Goal: Task Accomplishment & Management: Use online tool/utility

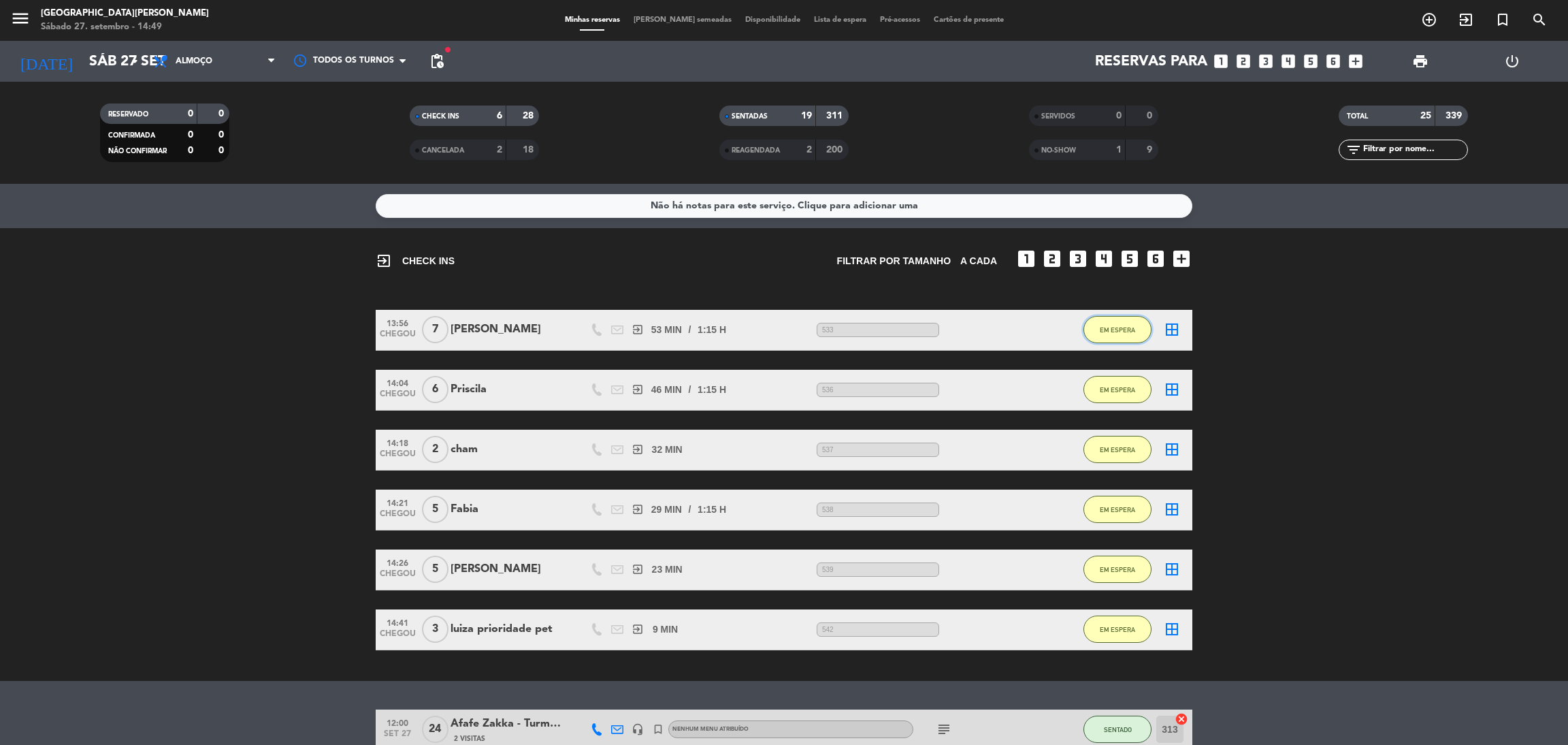
click at [1123, 338] on button "EM ESPERA" at bounding box center [1117, 329] width 68 height 27
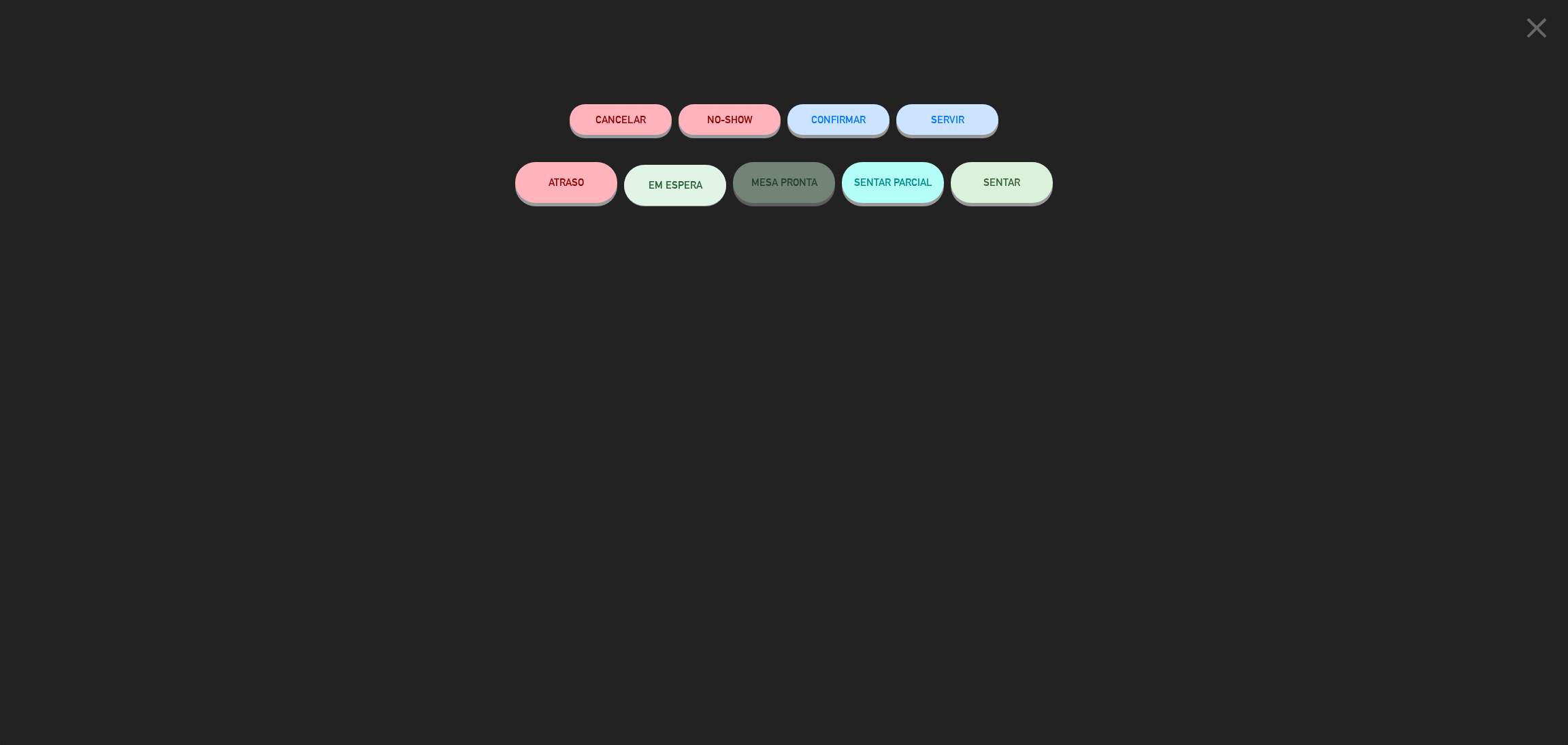
click at [1004, 186] on span "SENTAR" at bounding box center [1002, 181] width 37 height 11
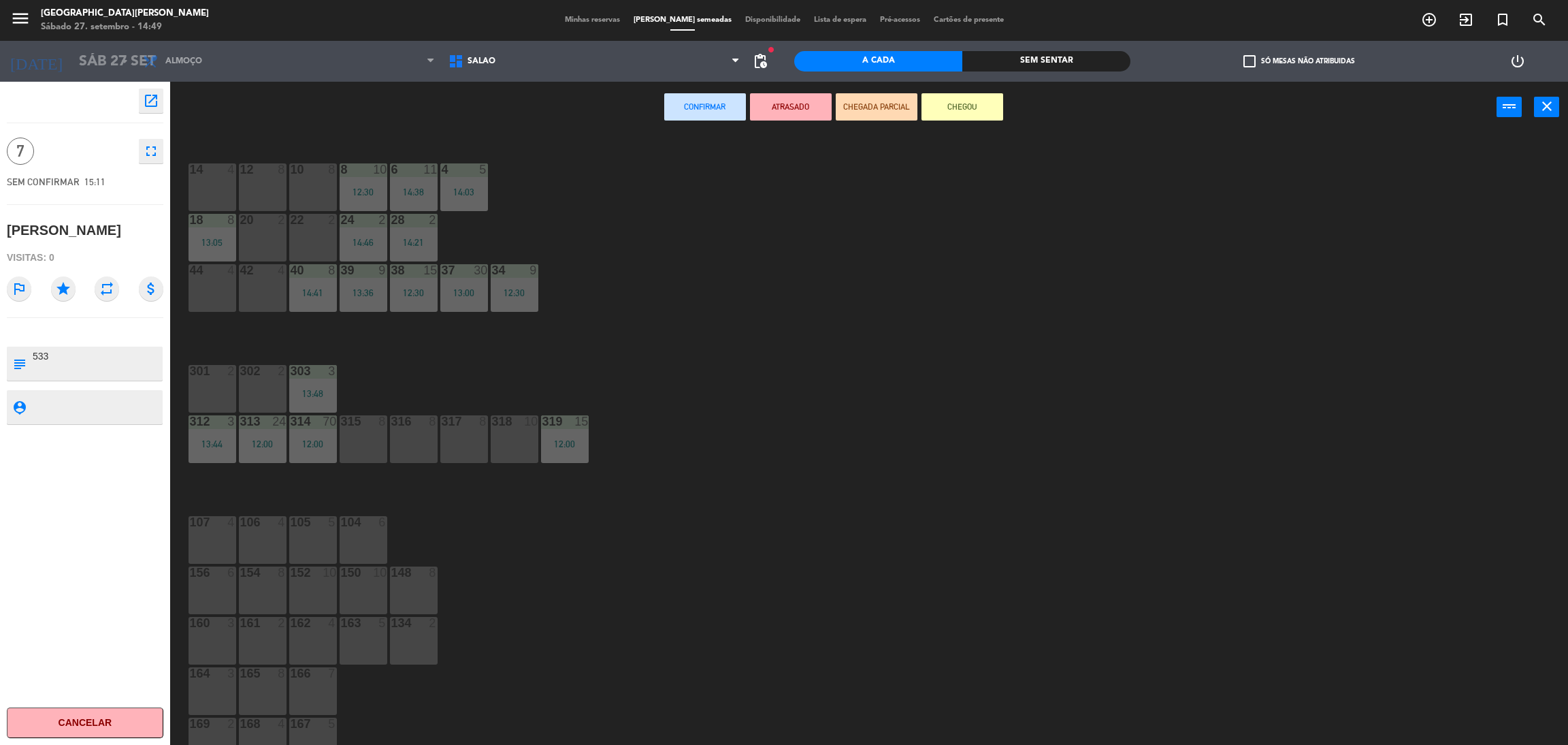
click at [277, 229] on div "20 2" at bounding box center [262, 238] width 48 height 48
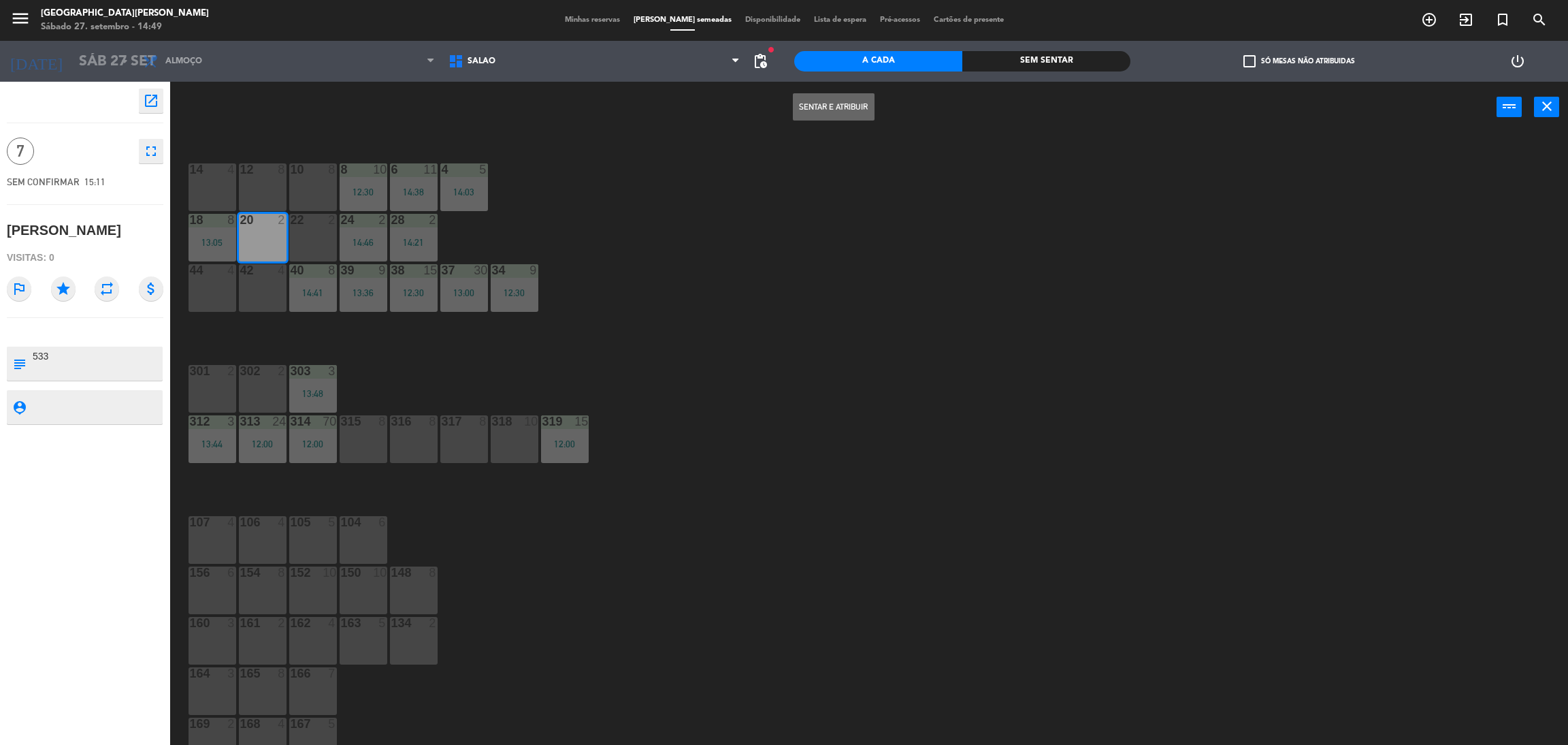
click at [806, 98] on button "Sentar e Atribuir" at bounding box center [834, 107] width 82 height 27
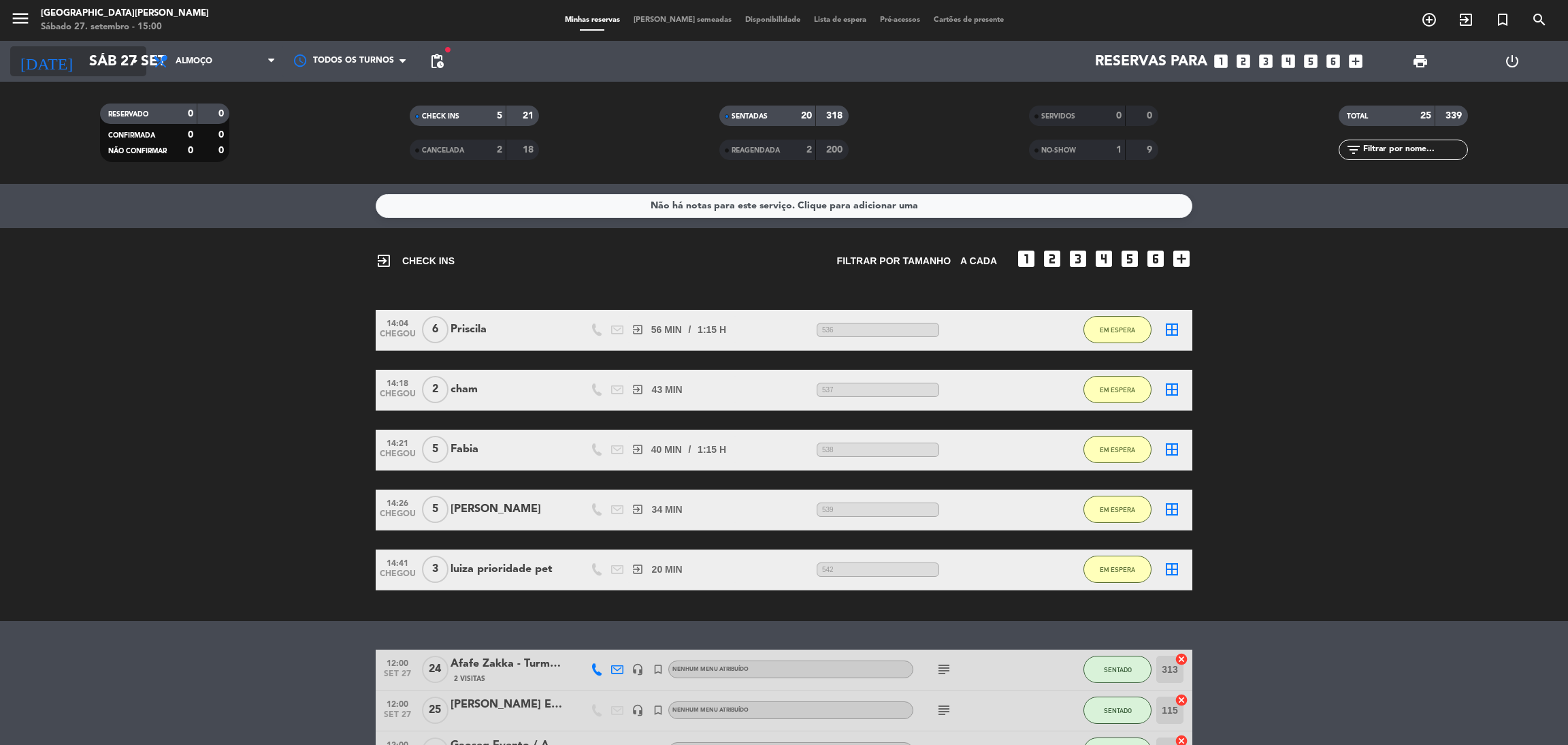
click at [92, 65] on input "Sáb 27 set" at bounding box center [176, 62] width 188 height 31
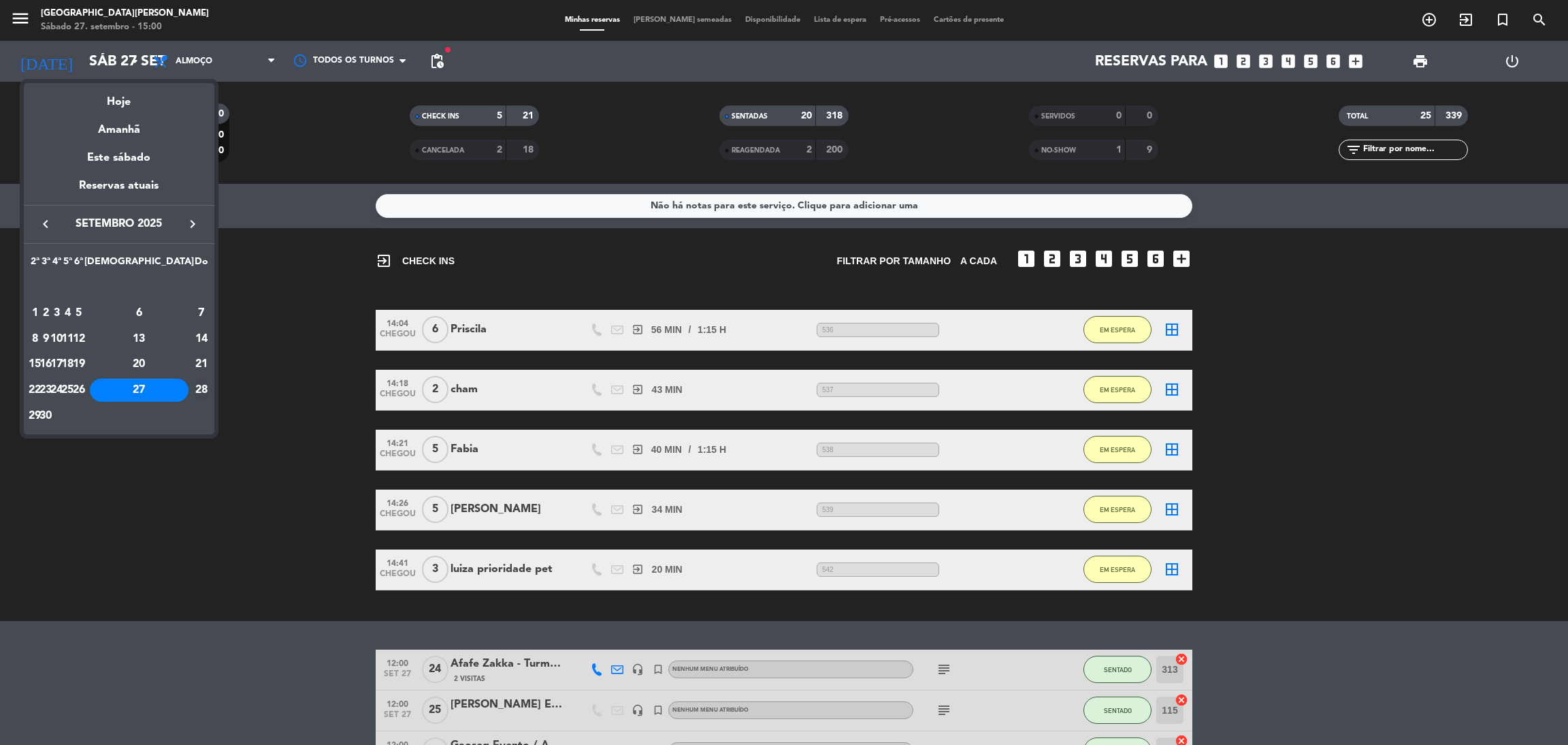
click at [195, 385] on div "28" at bounding box center [201, 390] width 13 height 23
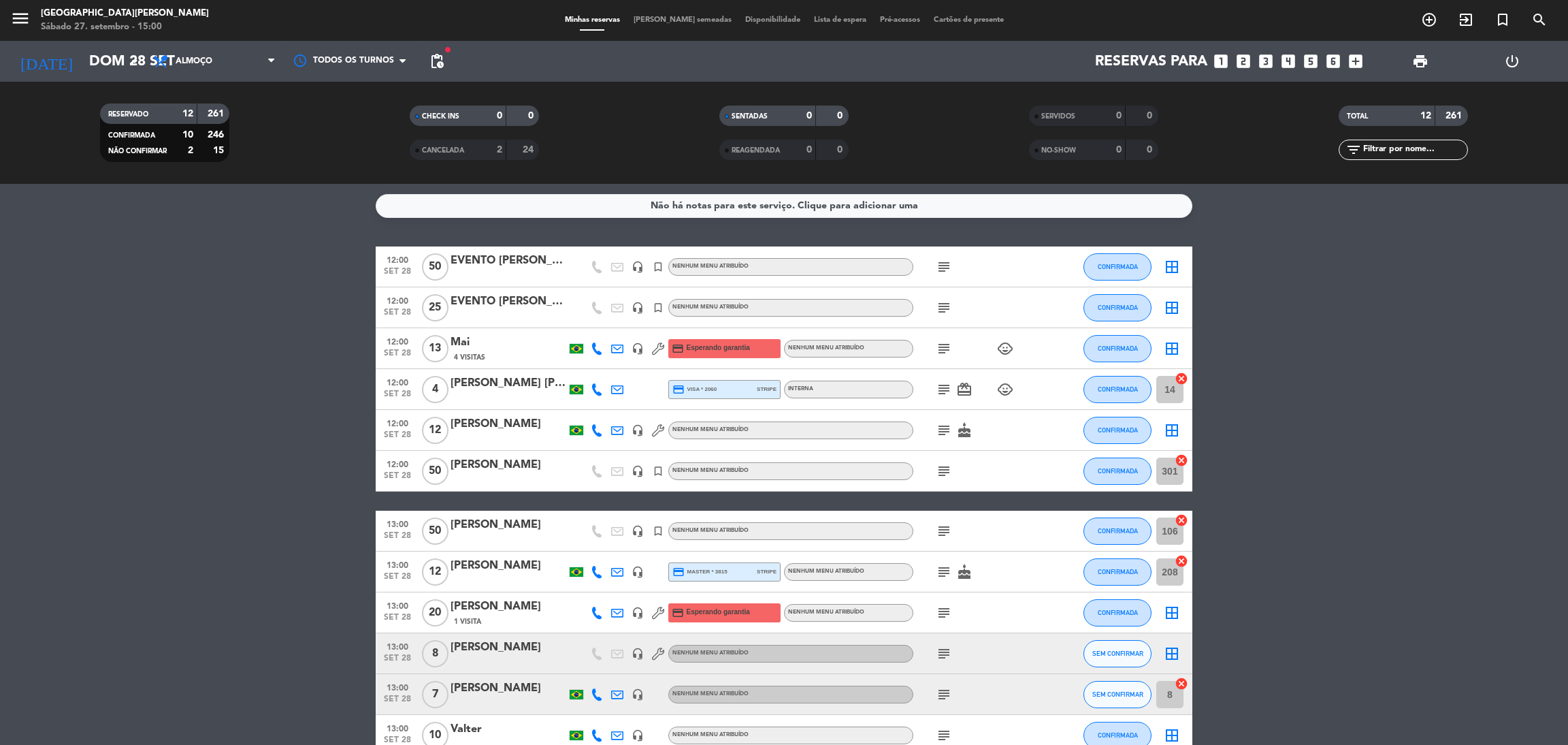
click at [1267, 472] on bookings-row "12:00 set 28 50 EVENTO [PERSON_NAME] headset_mic turned_in_not Nenhum menu atri…" at bounding box center [784, 501] width 1568 height 509
drag, startPoint x: 540, startPoint y: 269, endPoint x: 554, endPoint y: 267, distance: 14.1
click at [554, 267] on div "EVENTO [PERSON_NAME]" at bounding box center [508, 261] width 115 height 18
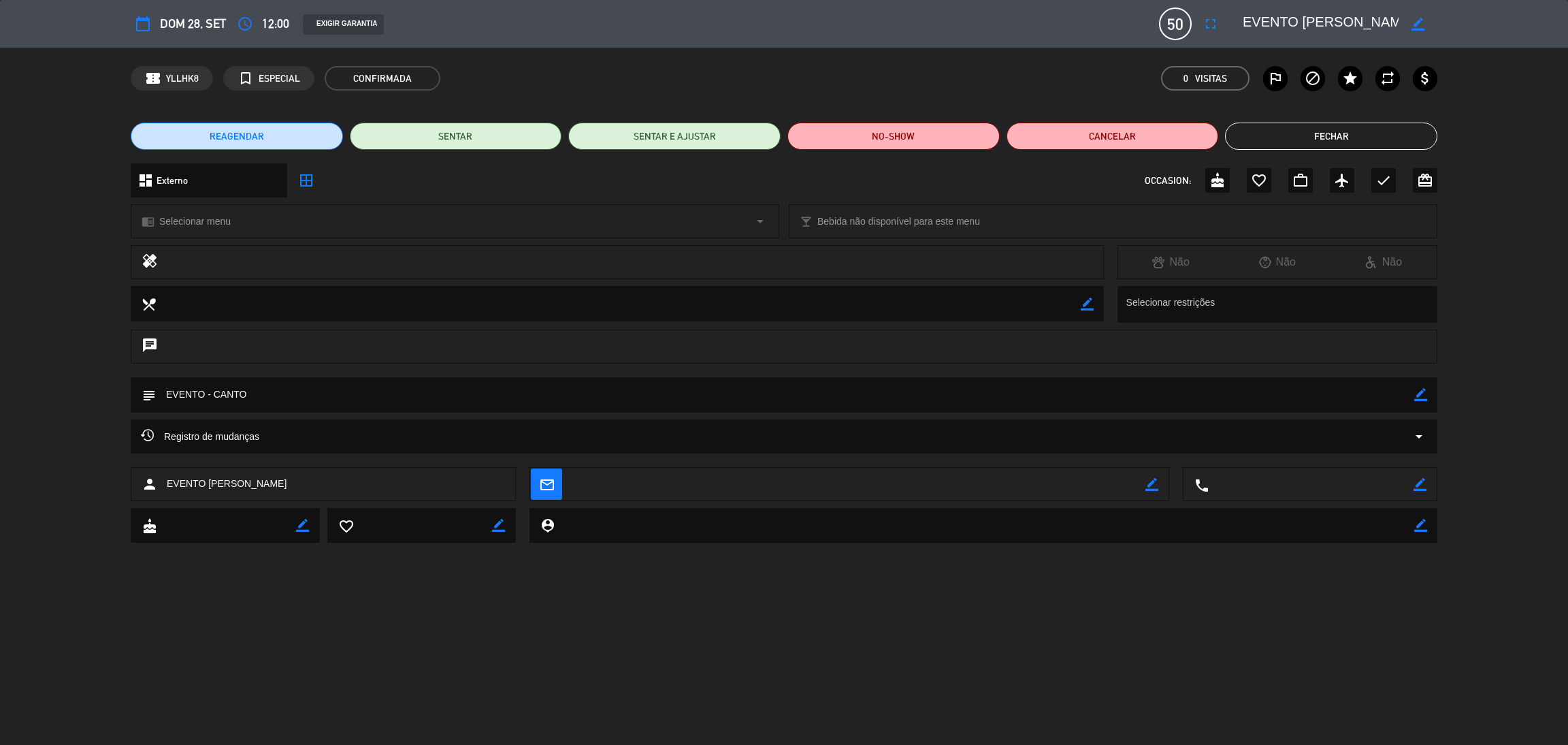
click at [1402, 124] on button "Fechar" at bounding box center [1331, 136] width 212 height 27
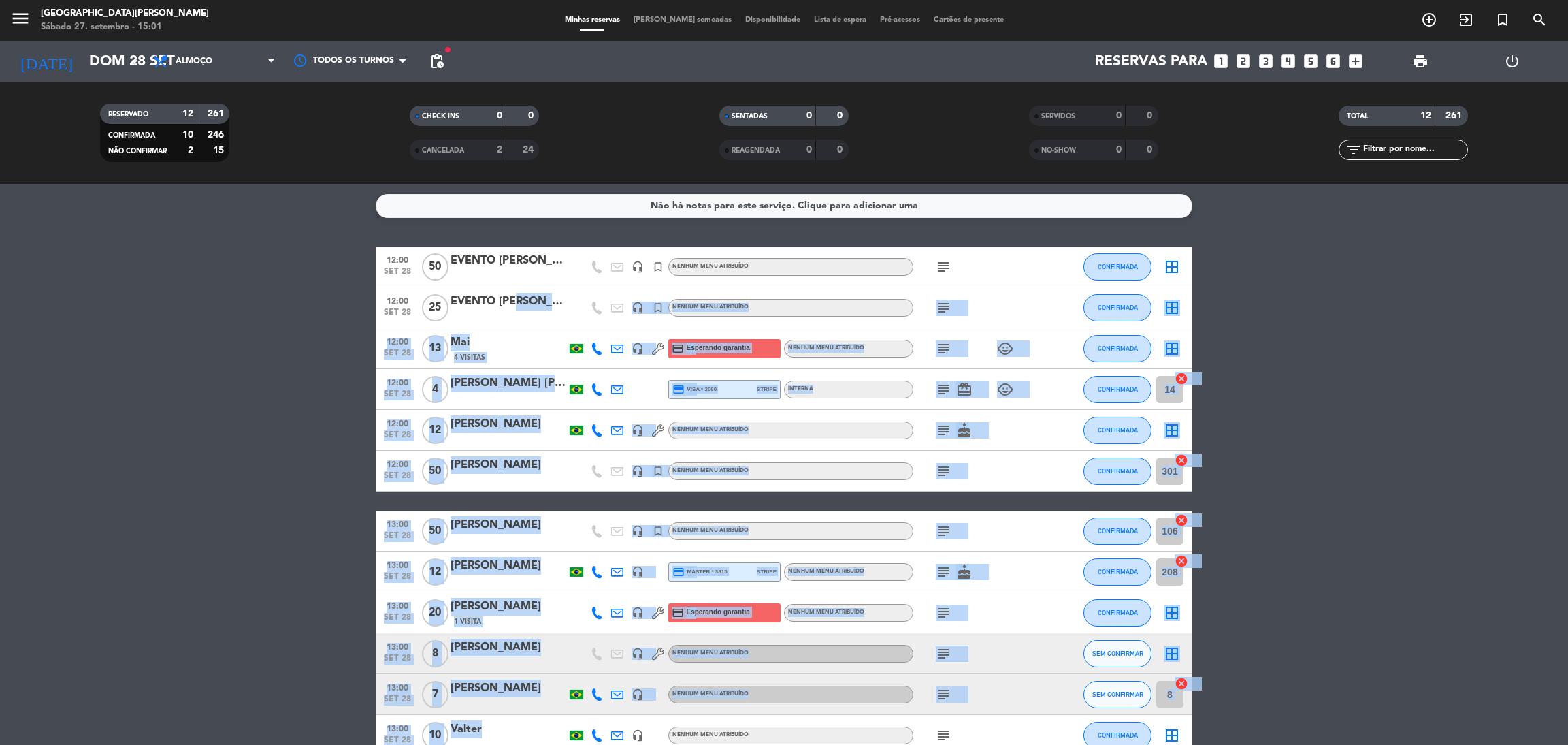
scroll to position [78, 0]
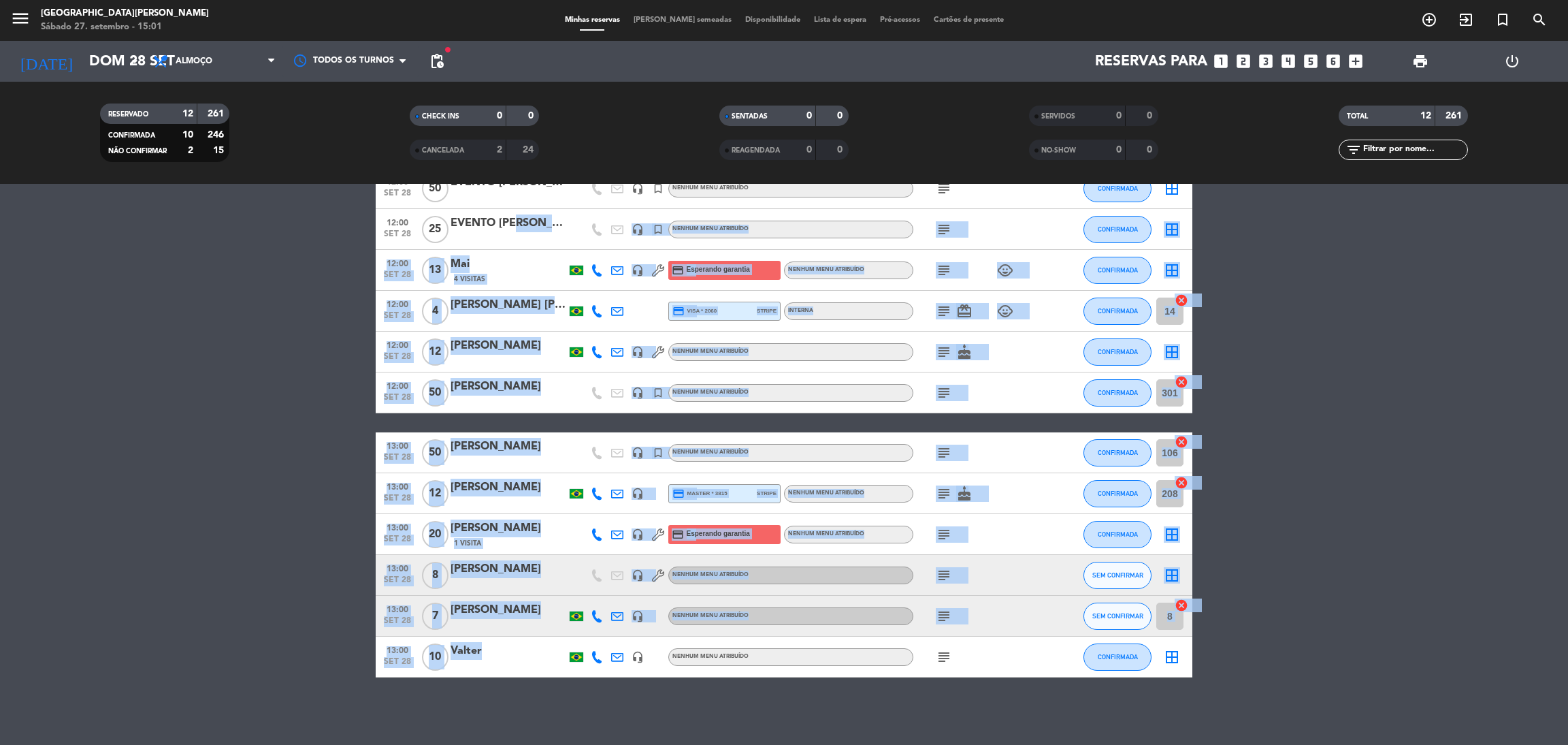
drag, startPoint x: 517, startPoint y: 304, endPoint x: 600, endPoint y: 677, distance: 382.1
click at [600, 677] on div "Não há notas para este serviço. Clique para adicionar uma 12:00 set 28 50 EVENT…" at bounding box center [784, 464] width 1568 height 561
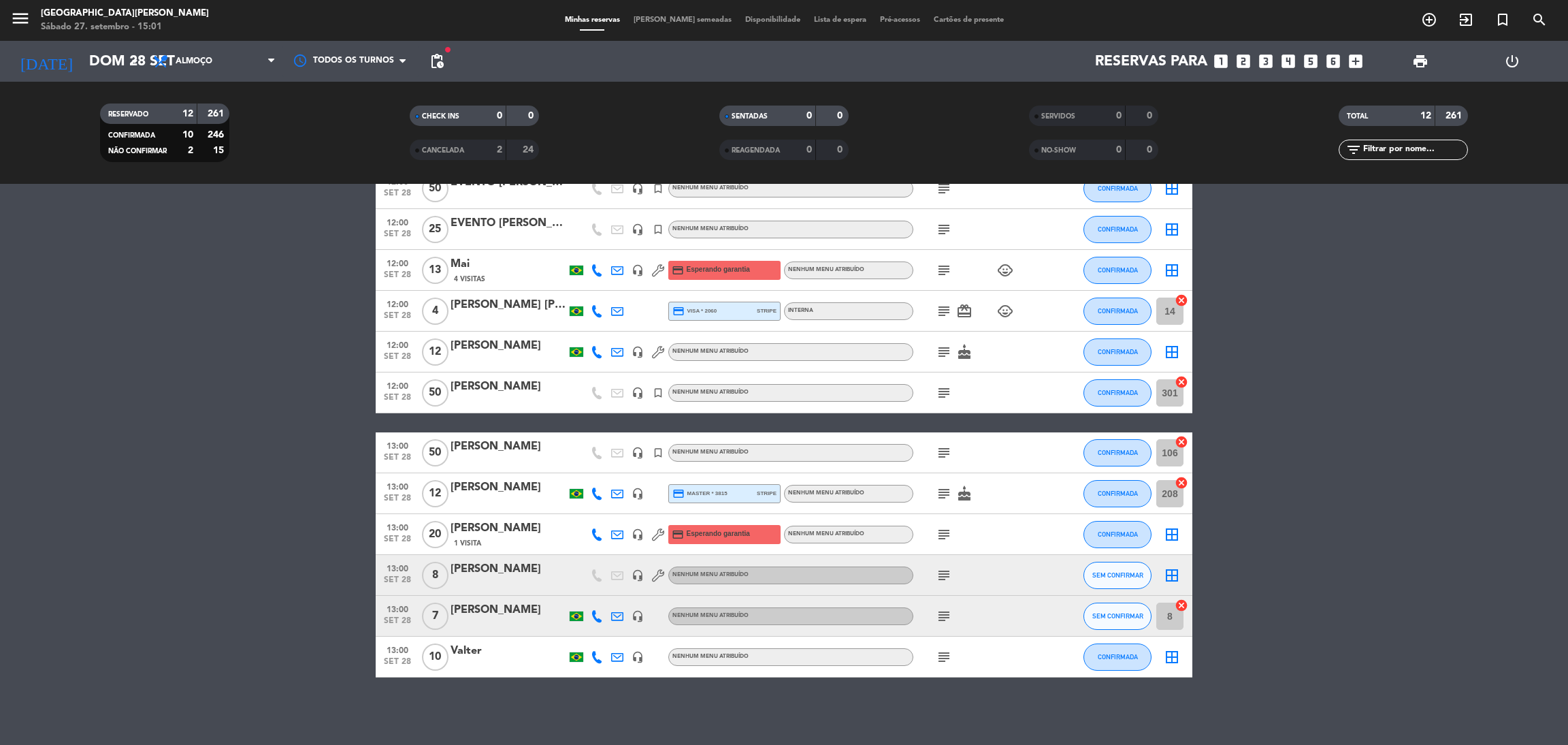
click at [600, 677] on div "Não há notas para este serviço. Clique para adicionar uma 12:00 set 28 50 EVENT…" at bounding box center [784, 464] width 1568 height 561
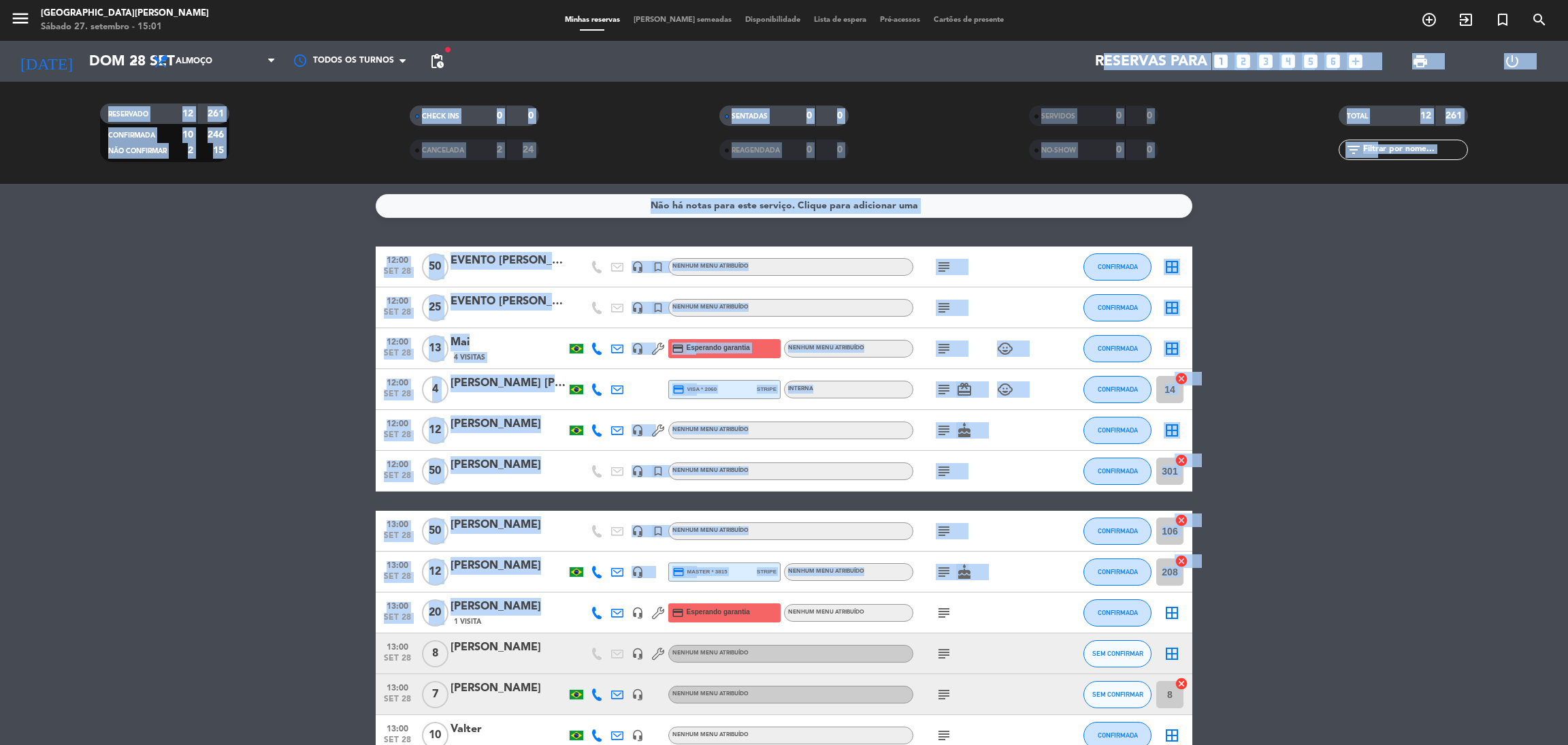
drag, startPoint x: 524, startPoint y: 479, endPoint x: 431, endPoint y: 239, distance: 257.4
click at [541, 78] on ng-component "menu [GEOGRAPHIC_DATA] 27. setembro - 15:01 Minhas reservas Mesas semeadas Disp…" at bounding box center [784, 372] width 1568 height 745
click at [329, 358] on bookings-row "12:00 set 28 50 EVENTO [PERSON_NAME] headset_mic turned_in_not Nenhum menu atri…" at bounding box center [784, 501] width 1568 height 509
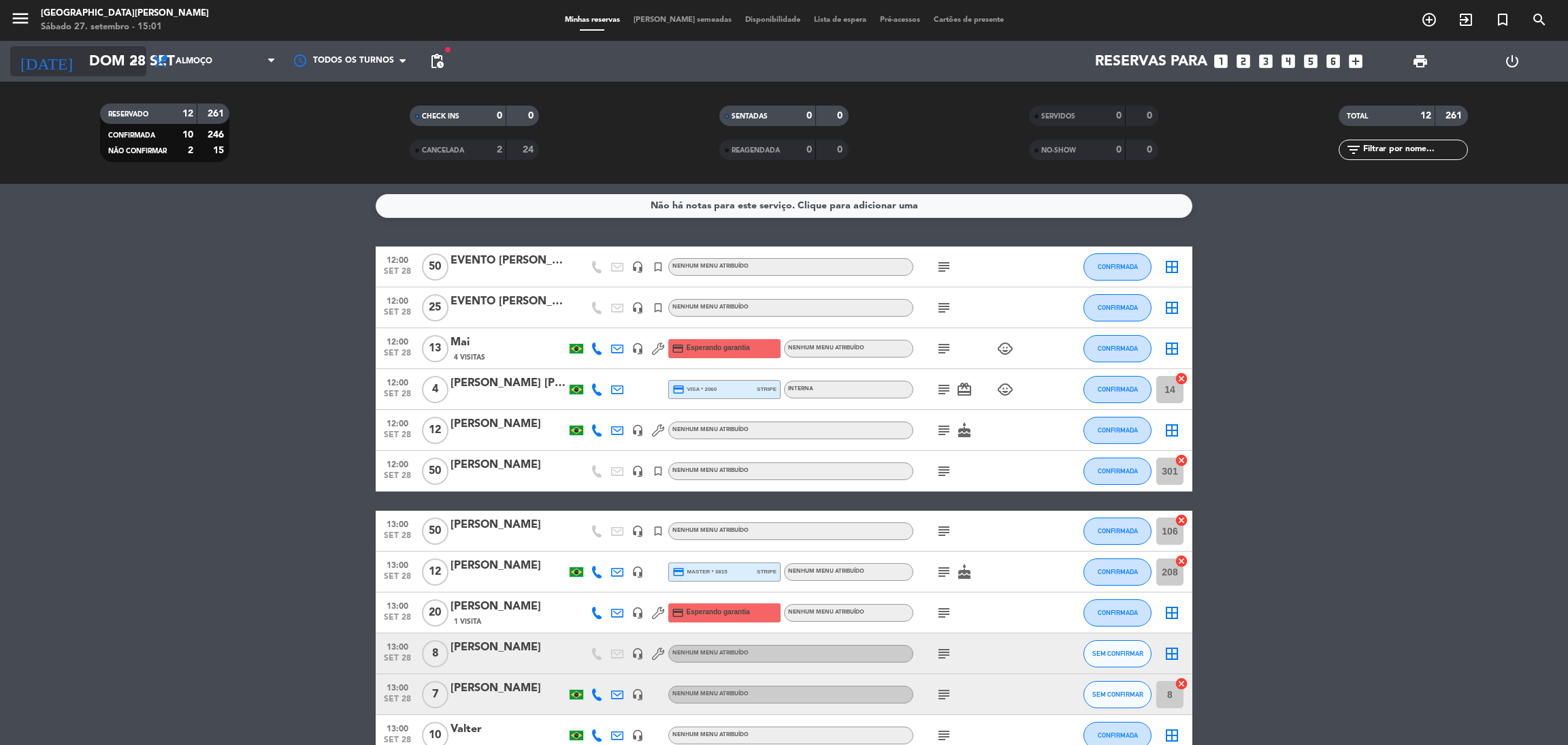
click at [124, 63] on input "Dom 28 set" at bounding box center [176, 62] width 188 height 31
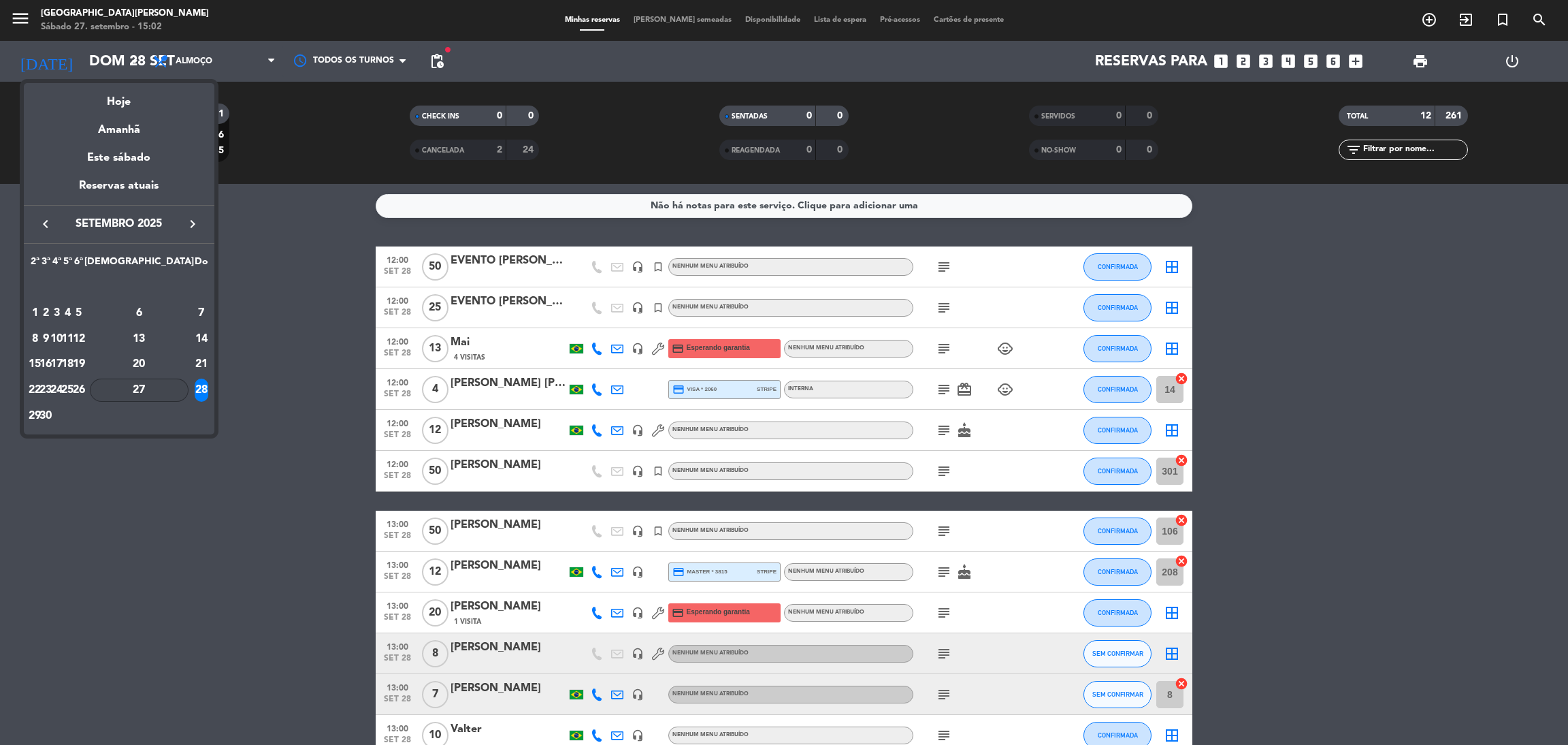
click at [161, 395] on div "27" at bounding box center [139, 390] width 99 height 23
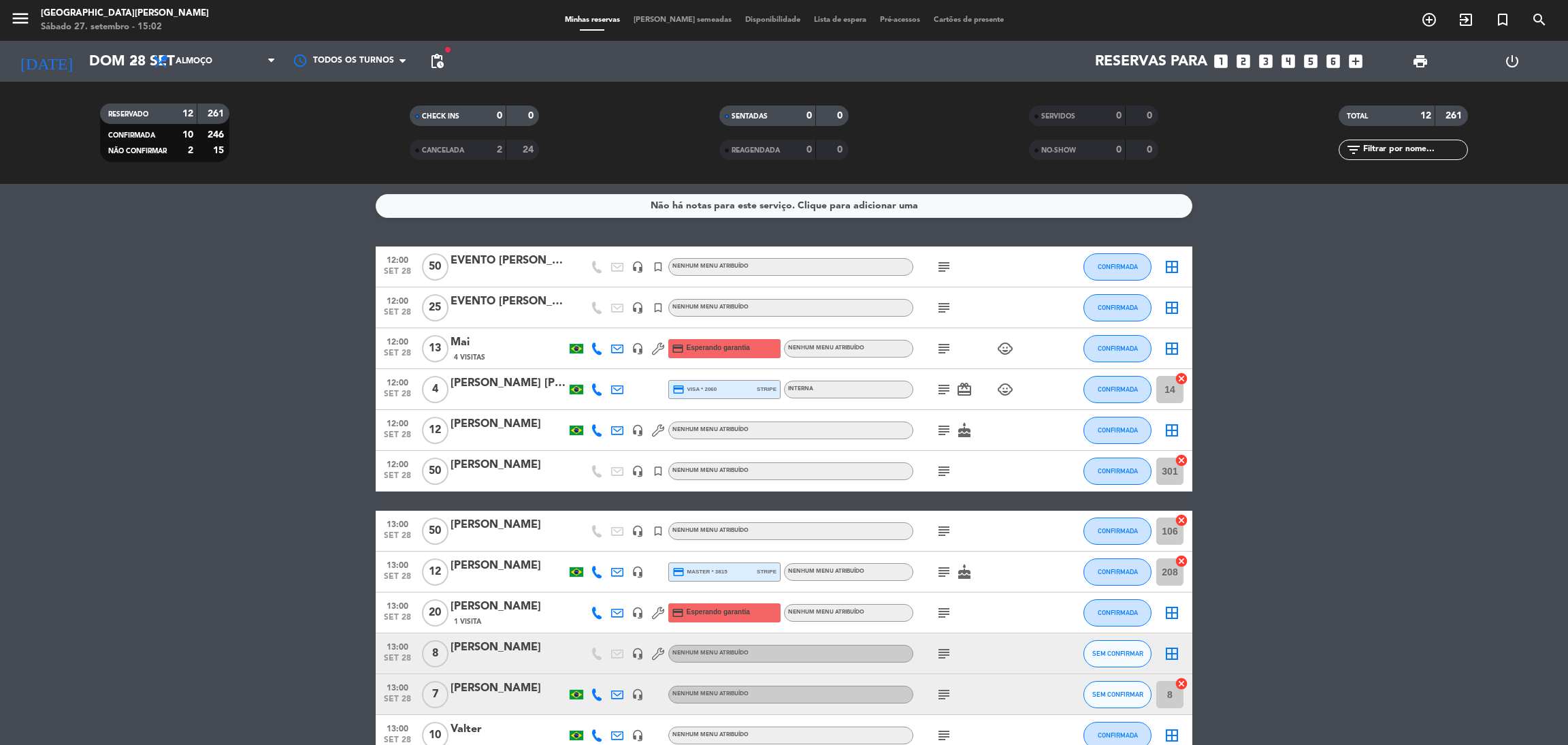
type input "Sáb 27 set"
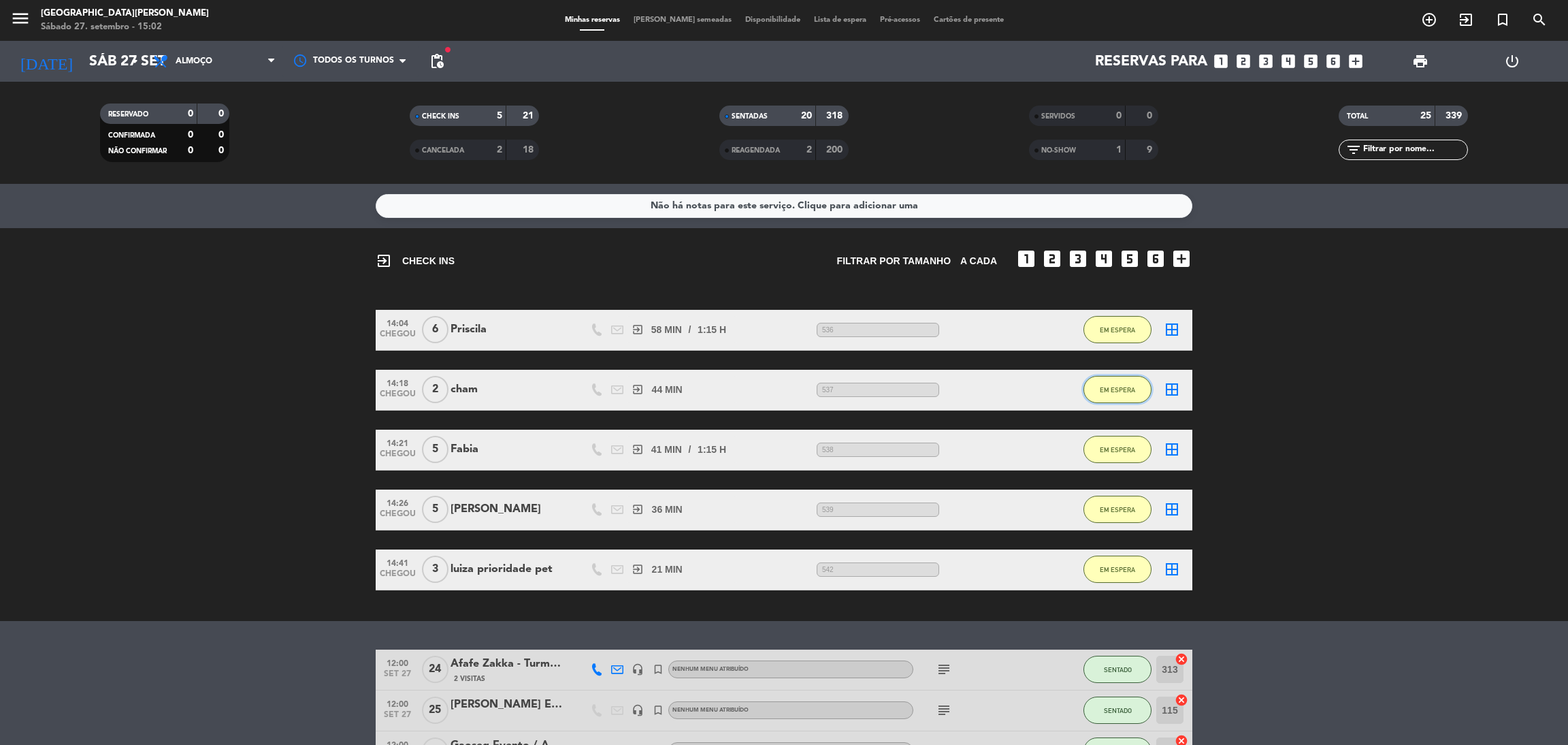
click at [1129, 395] on button "EM ESPERA" at bounding box center [1117, 389] width 68 height 27
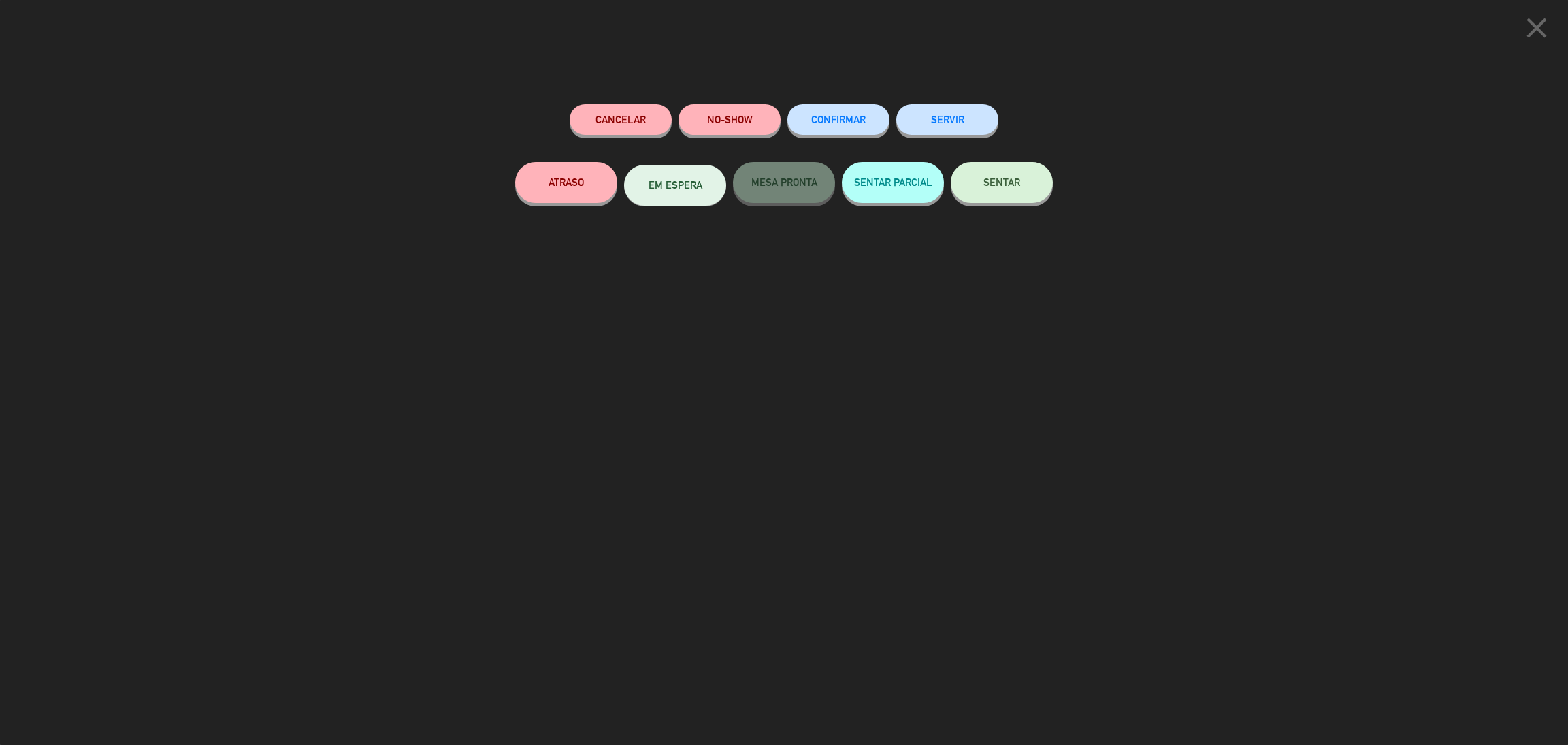
click at [1008, 169] on button "SENTAR" at bounding box center [1002, 182] width 102 height 41
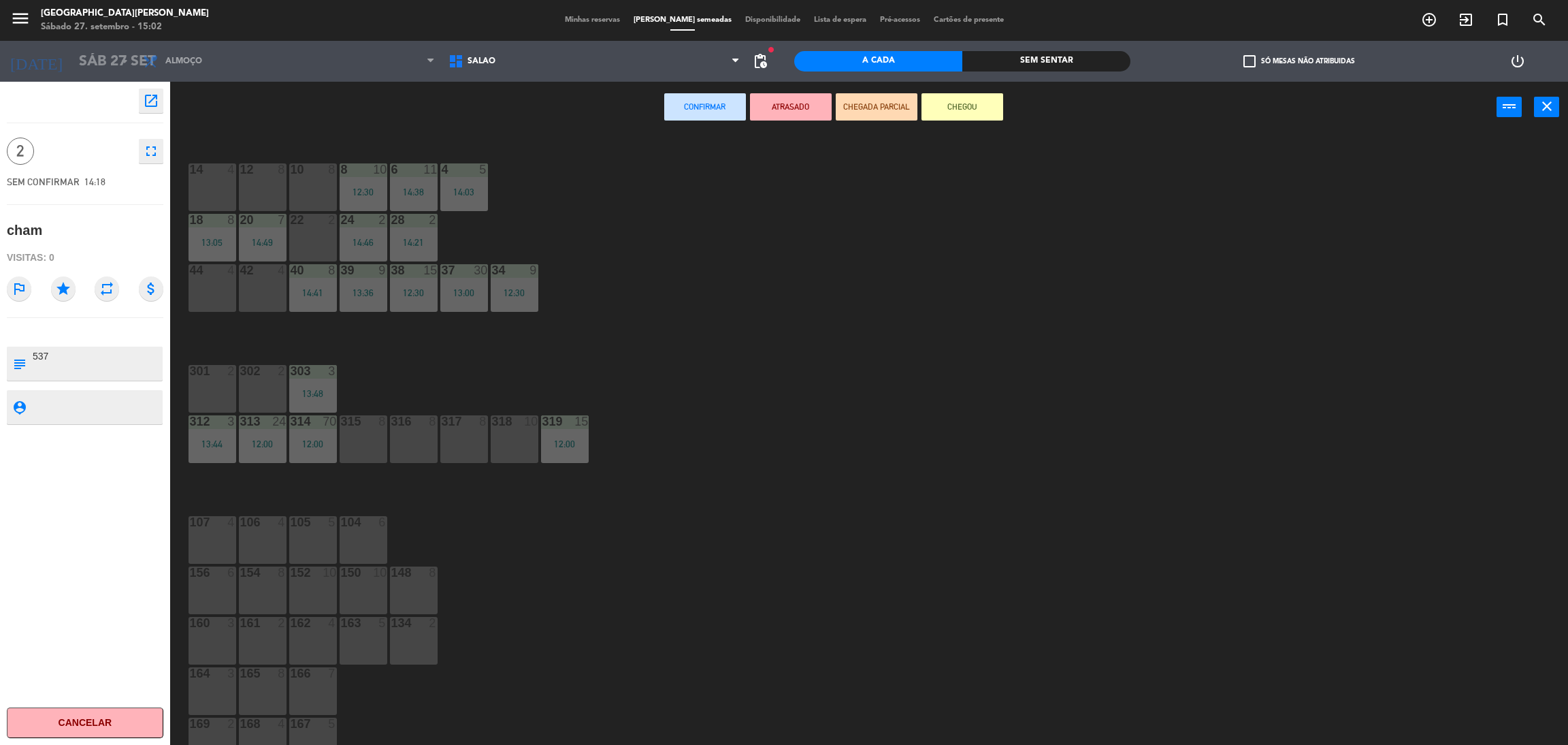
click at [463, 447] on div "317 8" at bounding box center [464, 439] width 48 height 48
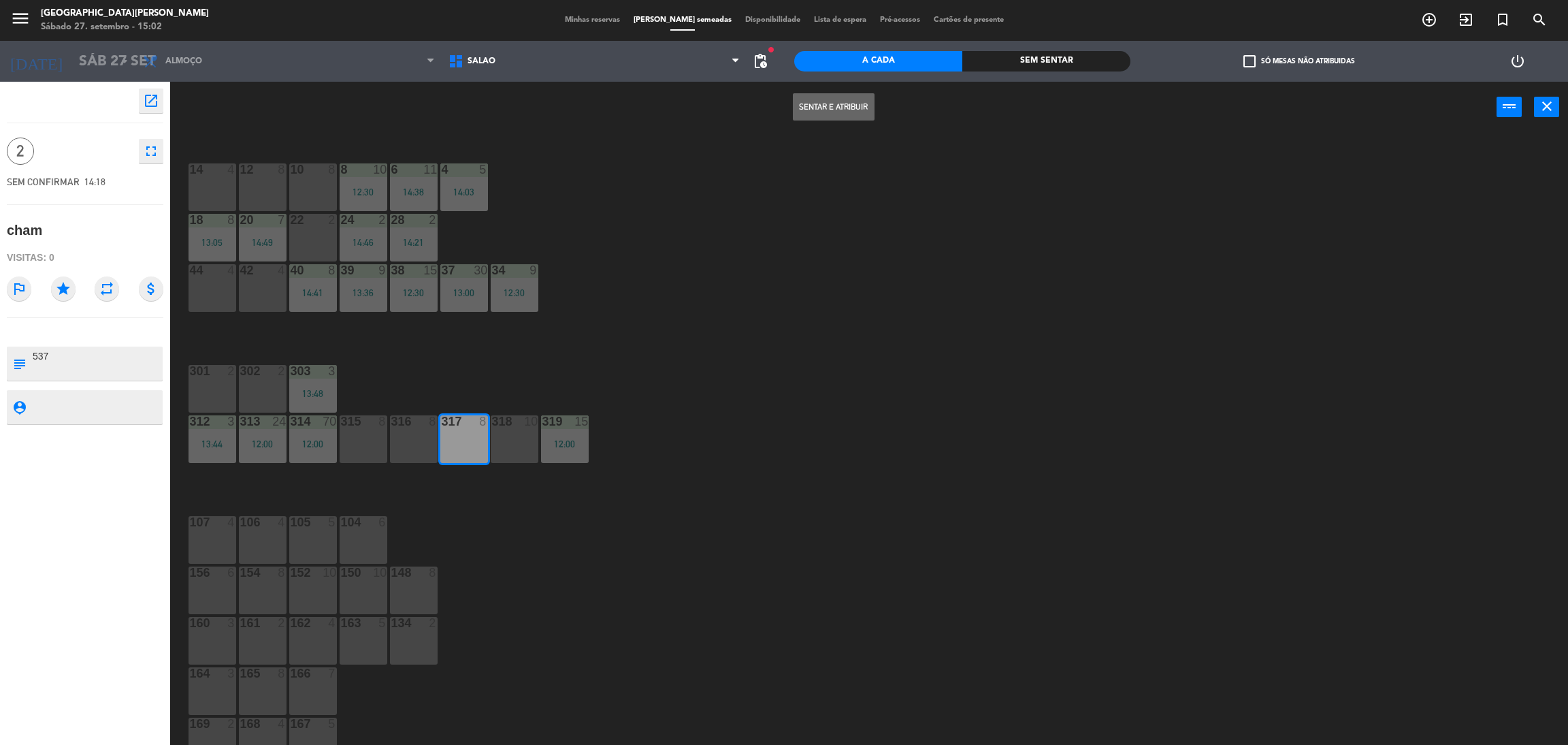
click at [823, 99] on button "Sentar e Atribuir" at bounding box center [834, 107] width 82 height 27
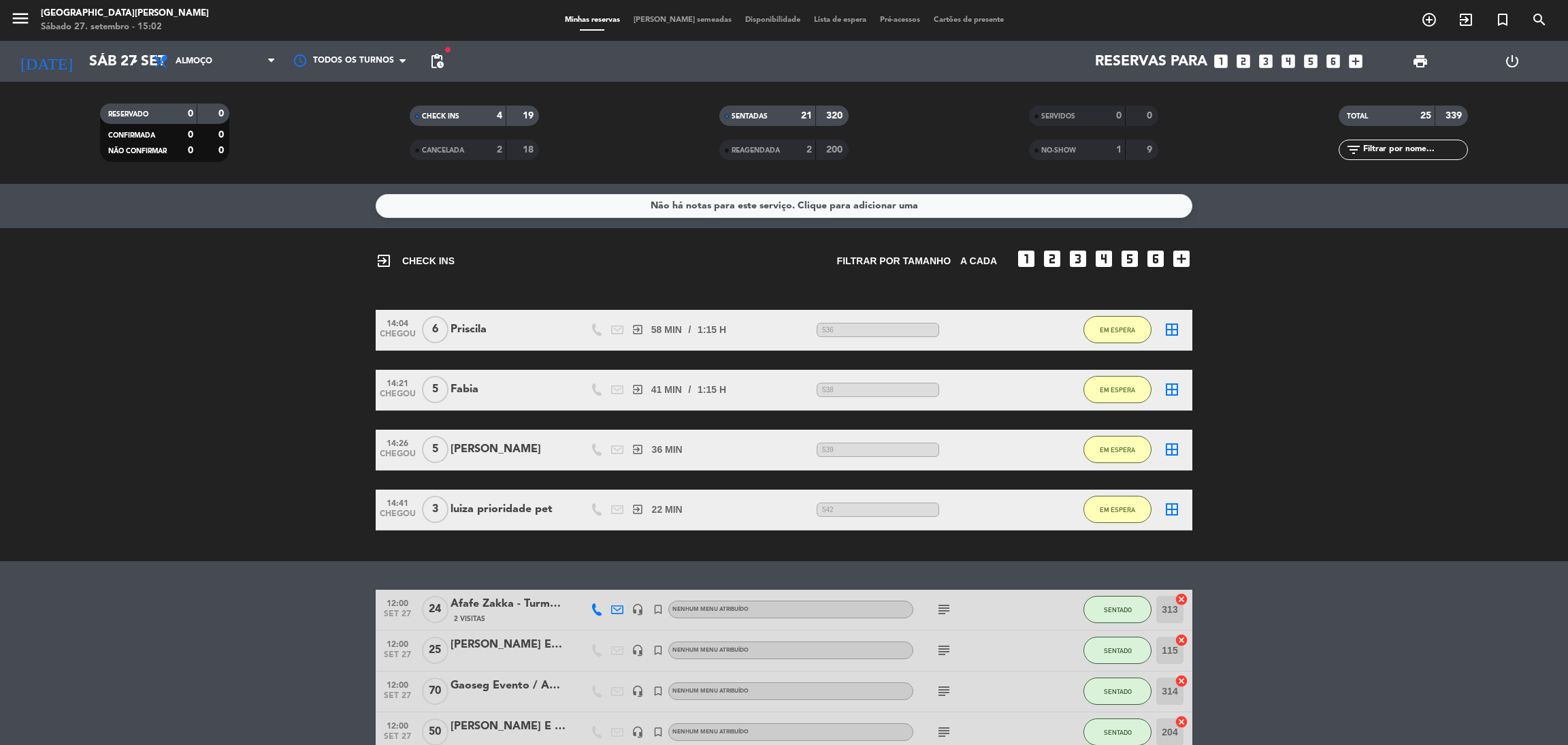
click at [1482, 442] on bookings-row "14:04 CHEGOU 6 Priscila exit_to_app 58 MIN / 1:15 H sms 536 EM ESPERA border_al…" at bounding box center [784, 420] width 1568 height 220
click at [1469, 24] on icon "exit_to_app" at bounding box center [1466, 19] width 17 height 17
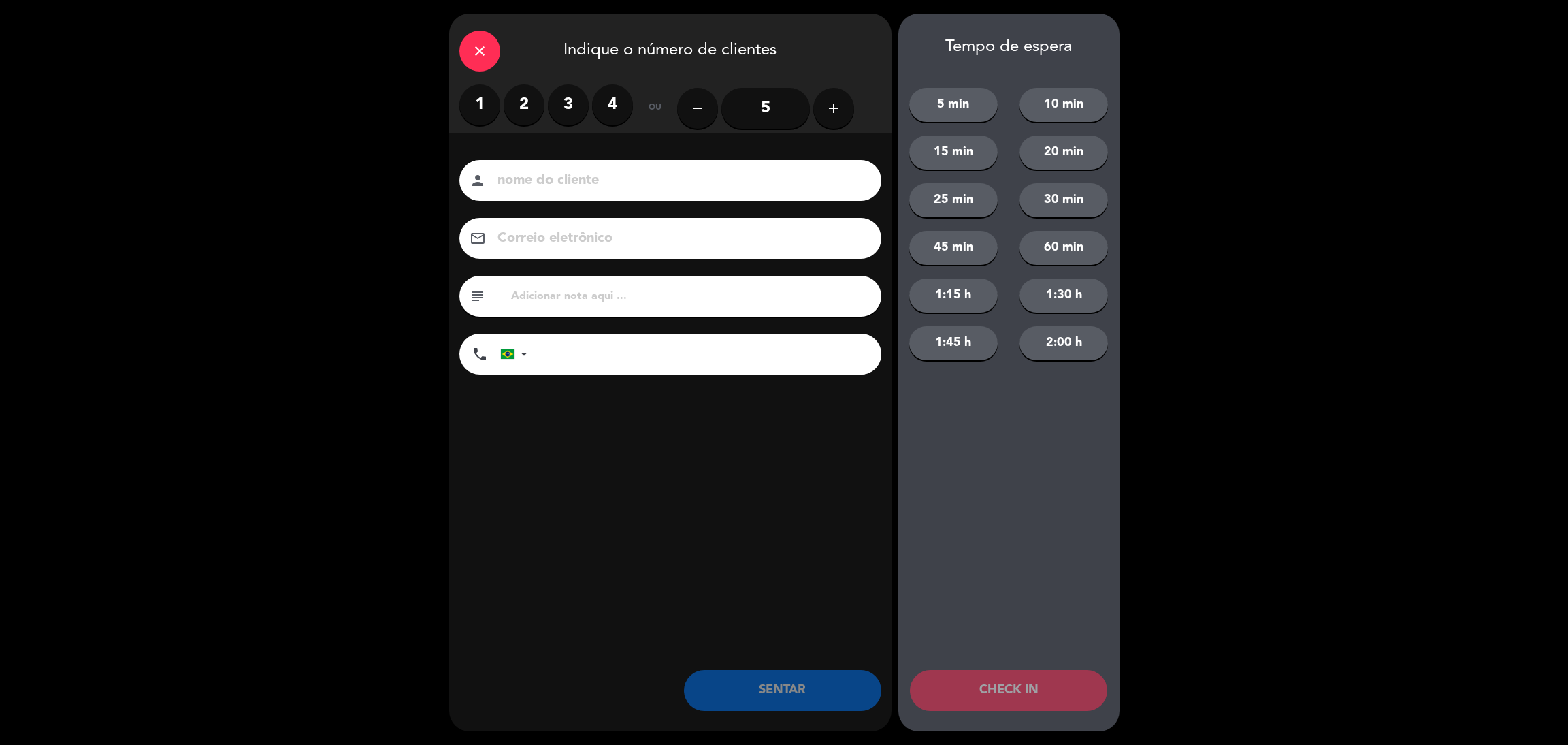
click at [589, 188] on input at bounding box center [680, 181] width 367 height 24
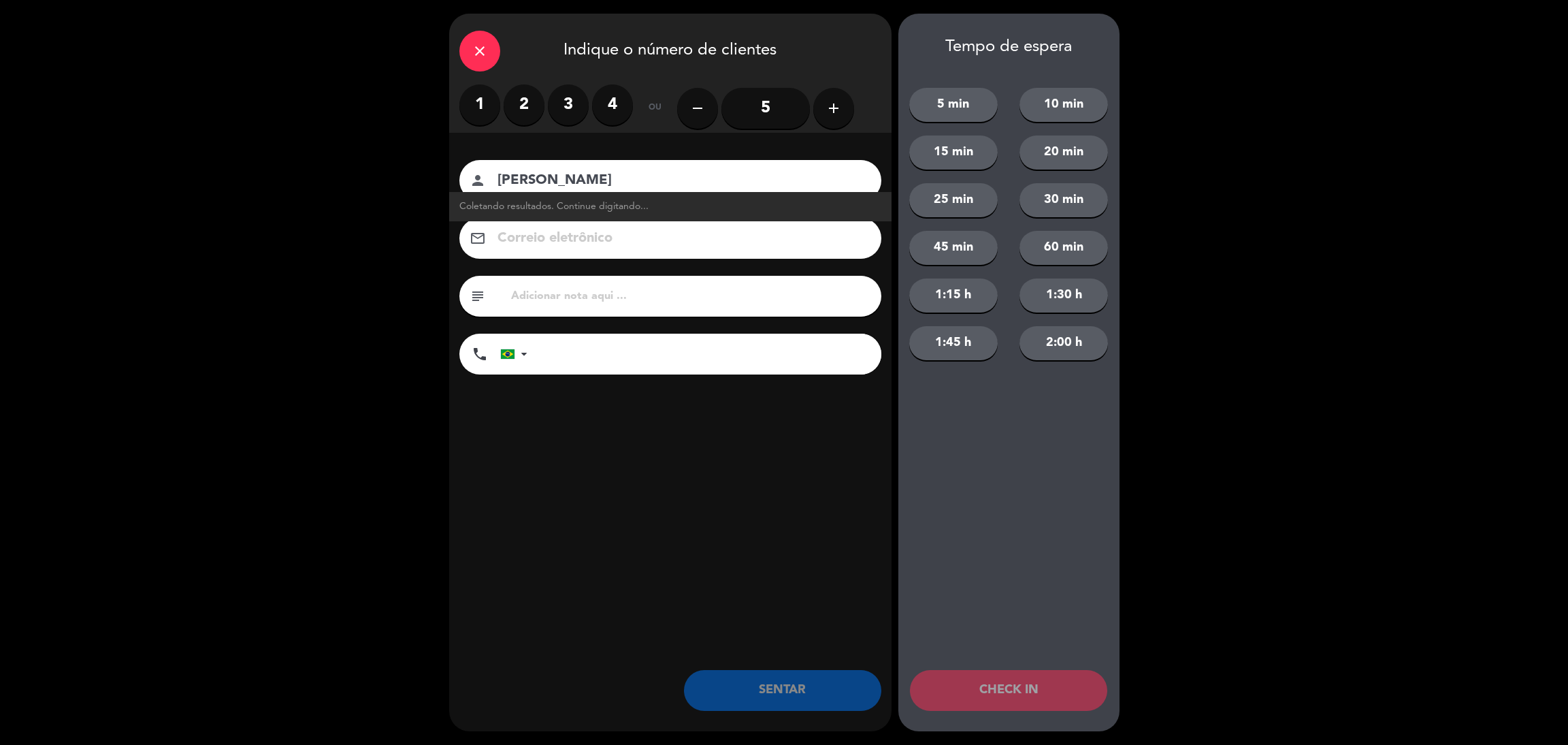
type input "[PERSON_NAME]"
click at [566, 102] on label "3" at bounding box center [568, 105] width 40 height 41
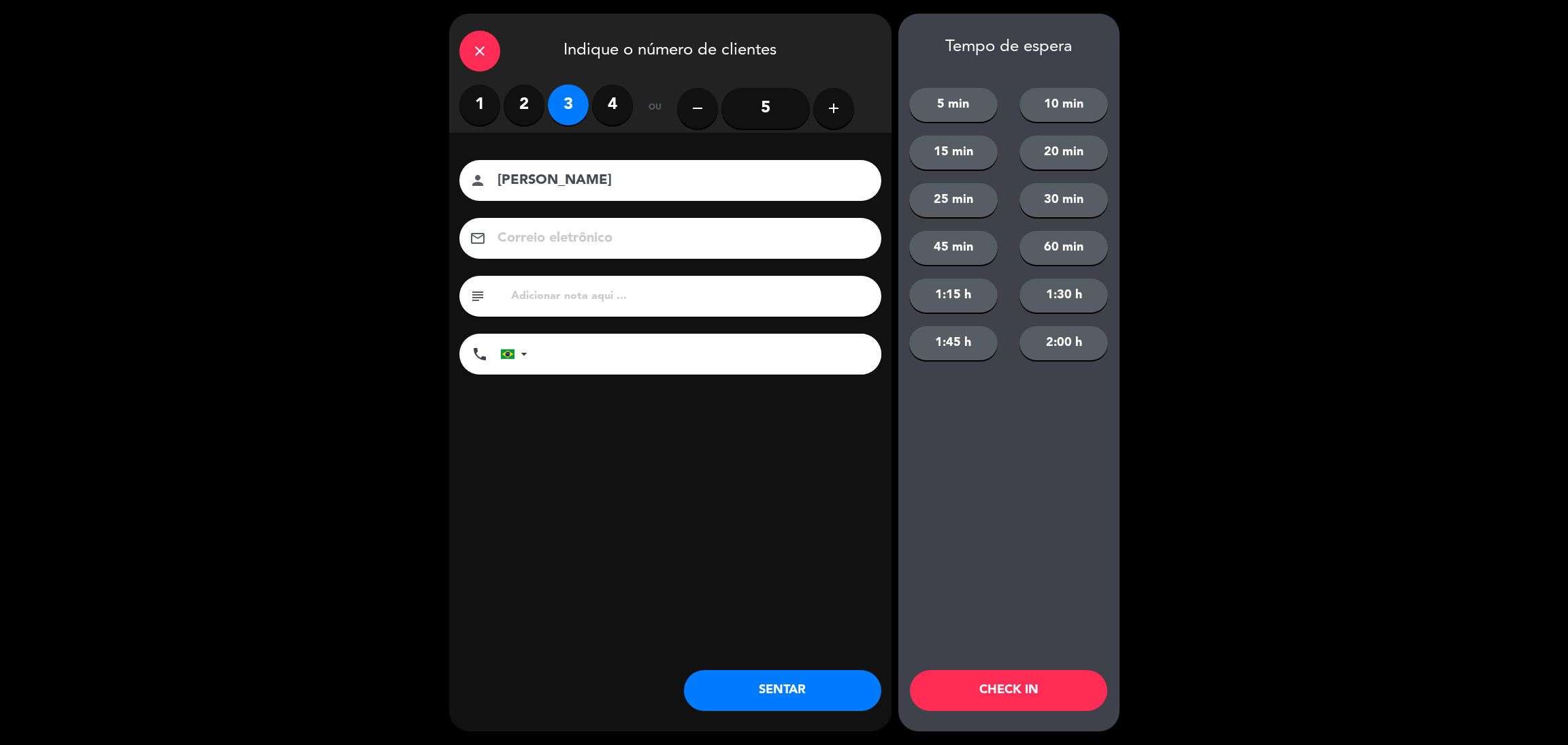
click at [549, 306] on div "subject" at bounding box center [670, 296] width 422 height 41
click at [548, 299] on input "text" at bounding box center [690, 296] width 362 height 19
type input "543"
click at [546, 502] on div "close Indique o número de clientes 1 2 3 4 ou remove 5 add nome do cliente pers…" at bounding box center [670, 372] width 443 height 718
click at [983, 682] on button "CHECK IN" at bounding box center [1009, 690] width 197 height 41
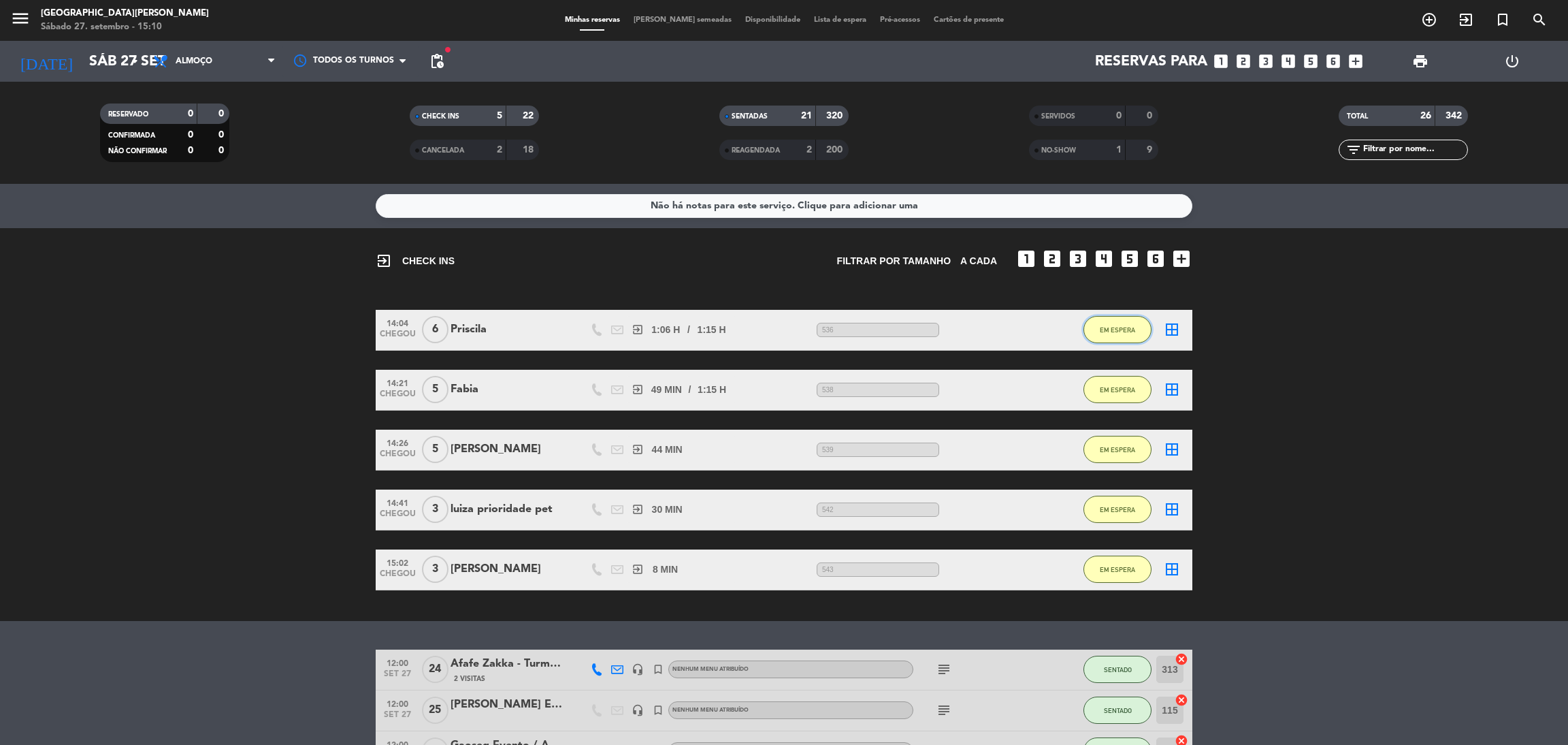
click at [1125, 328] on span "EM ESPERA" at bounding box center [1117, 329] width 35 height 8
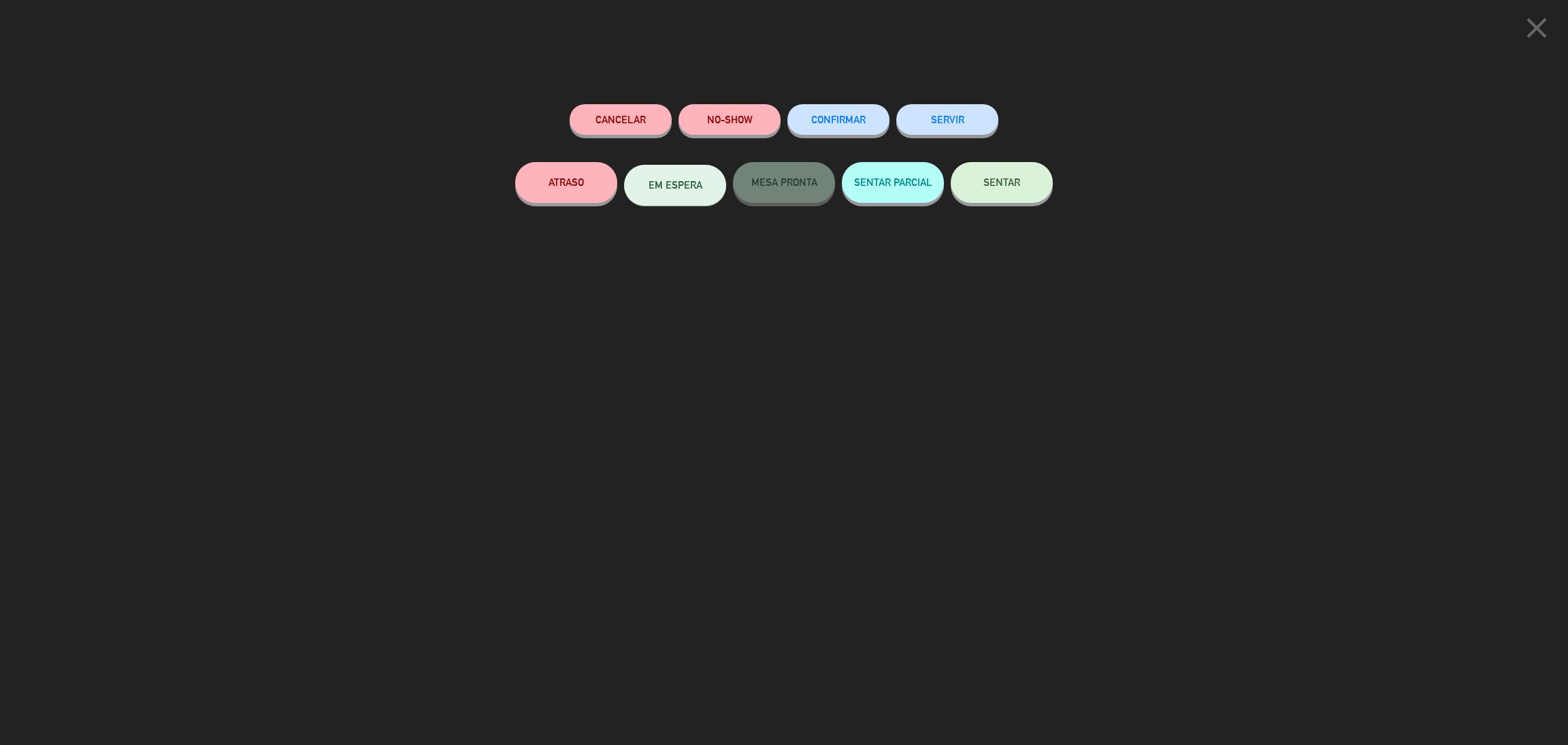
click at [1033, 176] on button "SENTAR" at bounding box center [1002, 182] width 102 height 41
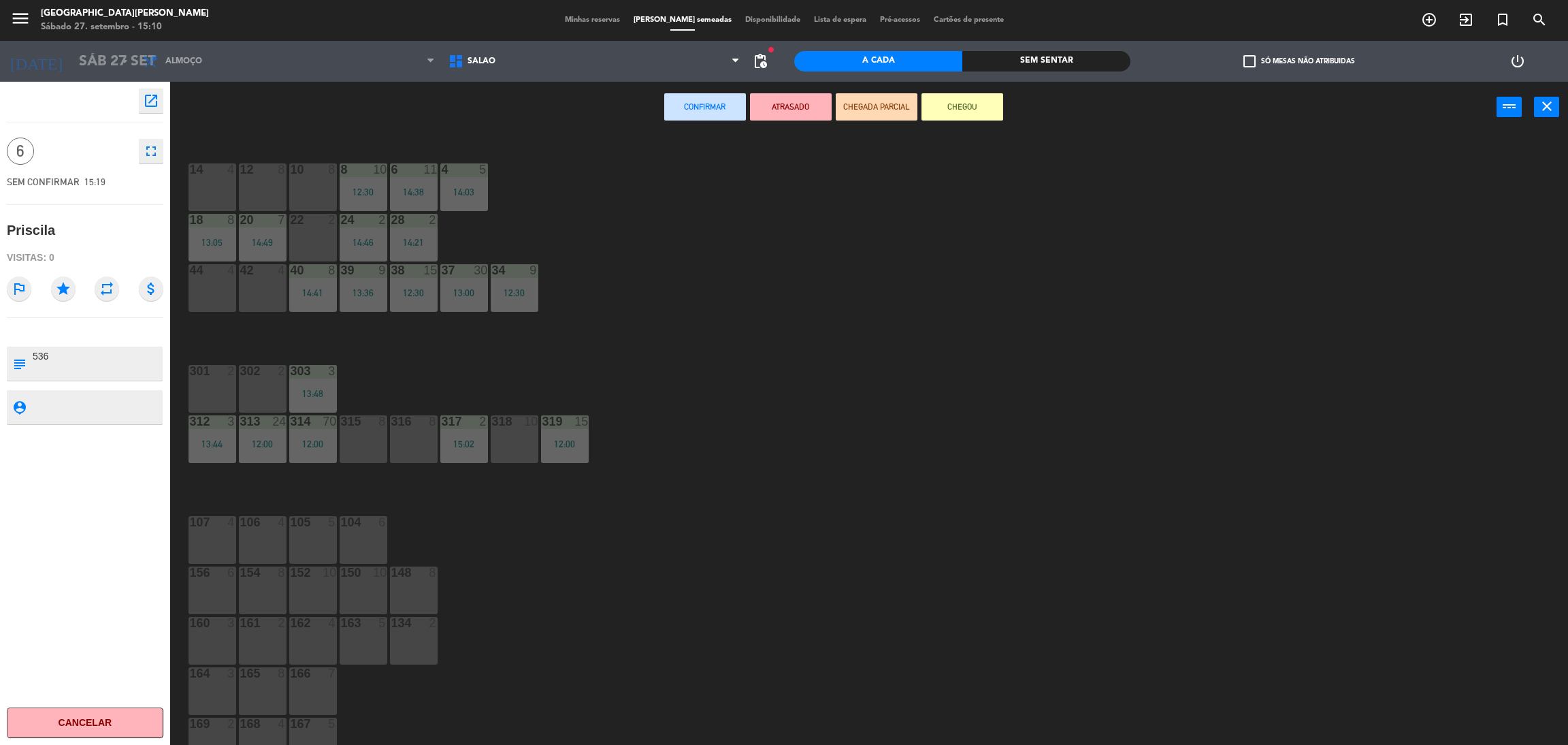
click at [332, 180] on div "10 8" at bounding box center [313, 188] width 48 height 48
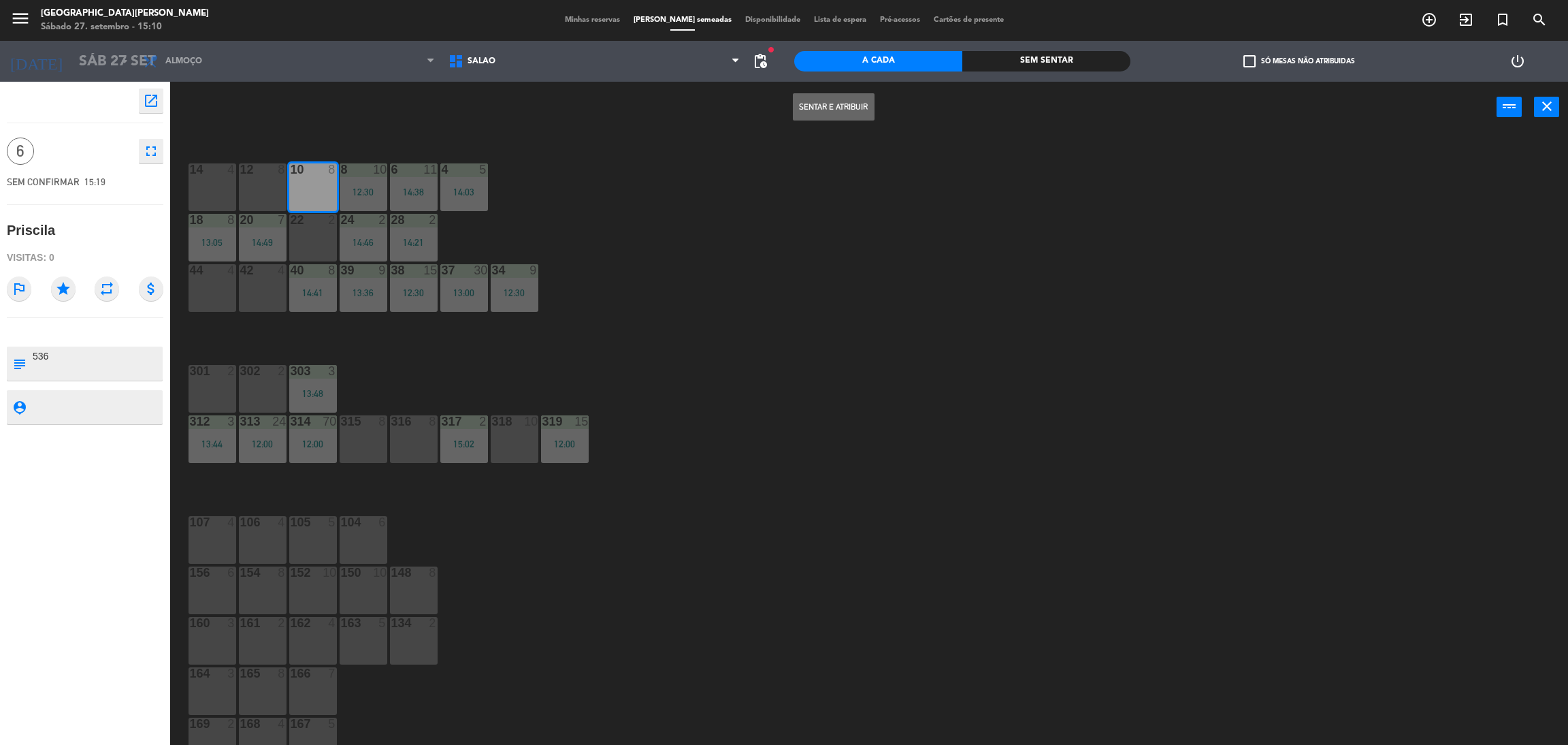
click at [867, 101] on button "Sentar e Atribuir" at bounding box center [834, 107] width 82 height 27
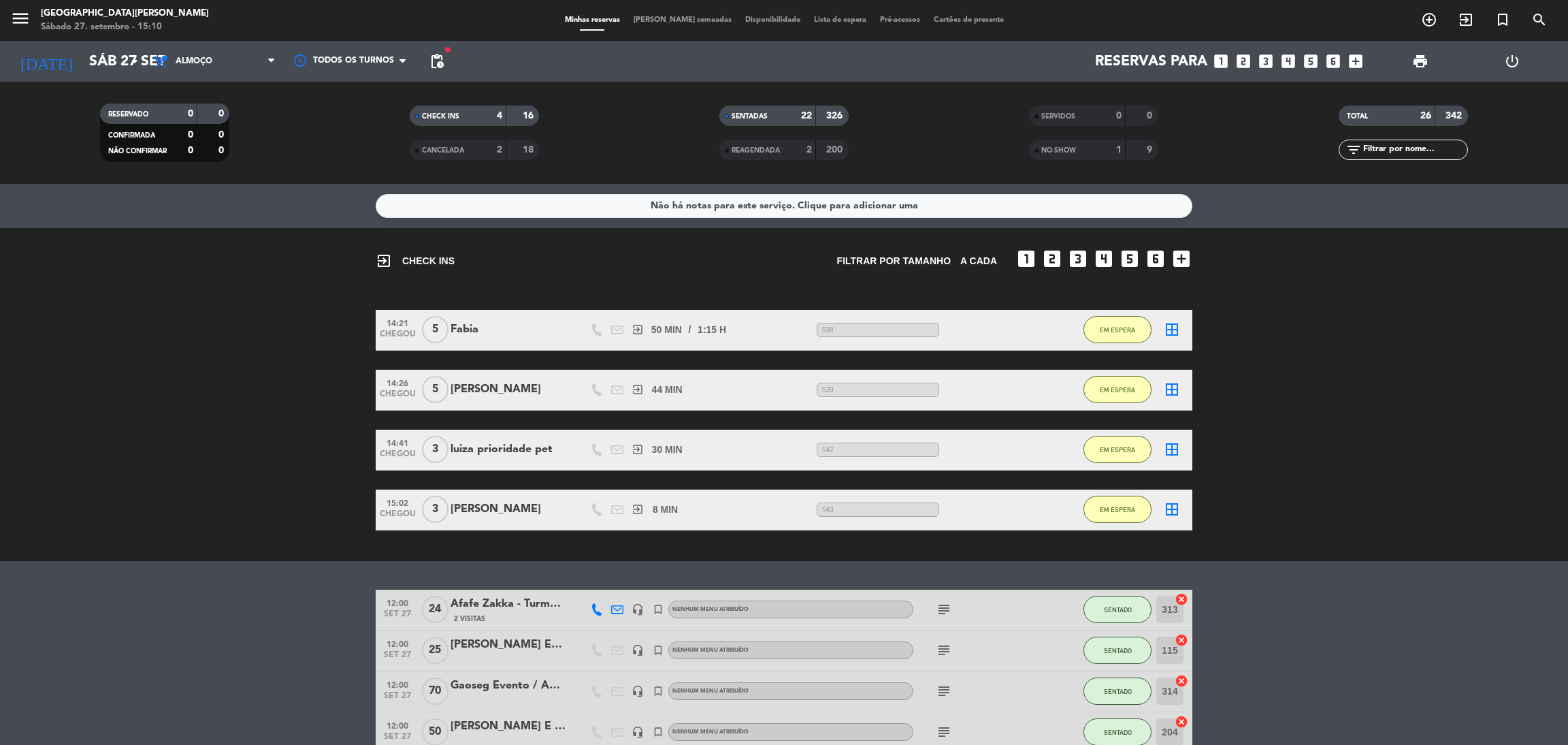
click at [1318, 383] on bookings-row "14:21 CHEGOU 5 Fabia exit_to_app 50 MIN / 1:15 H sms 538 EM ESPERA border_all 1…" at bounding box center [784, 420] width 1568 height 220
click at [1272, 362] on bookings-row "14:21 CHEGOU 5 Fabia exit_to_app 51 MIN / 1:15 H sms 538 EM ESPERA border_all 1…" at bounding box center [784, 420] width 1568 height 220
click at [1118, 326] on span "EM ESPERA" at bounding box center [1117, 329] width 35 height 8
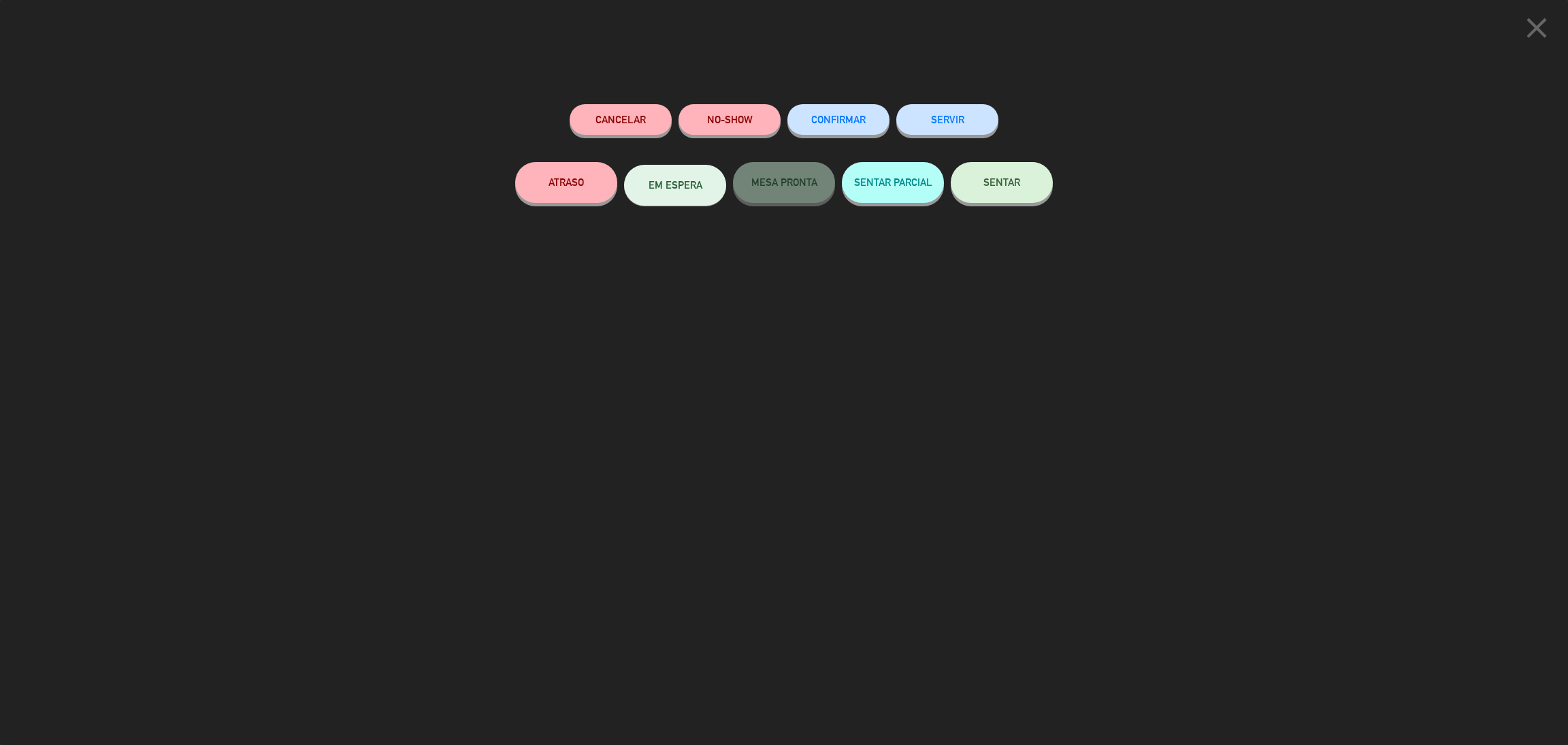
click at [1036, 181] on button "SENTAR" at bounding box center [1002, 182] width 102 height 41
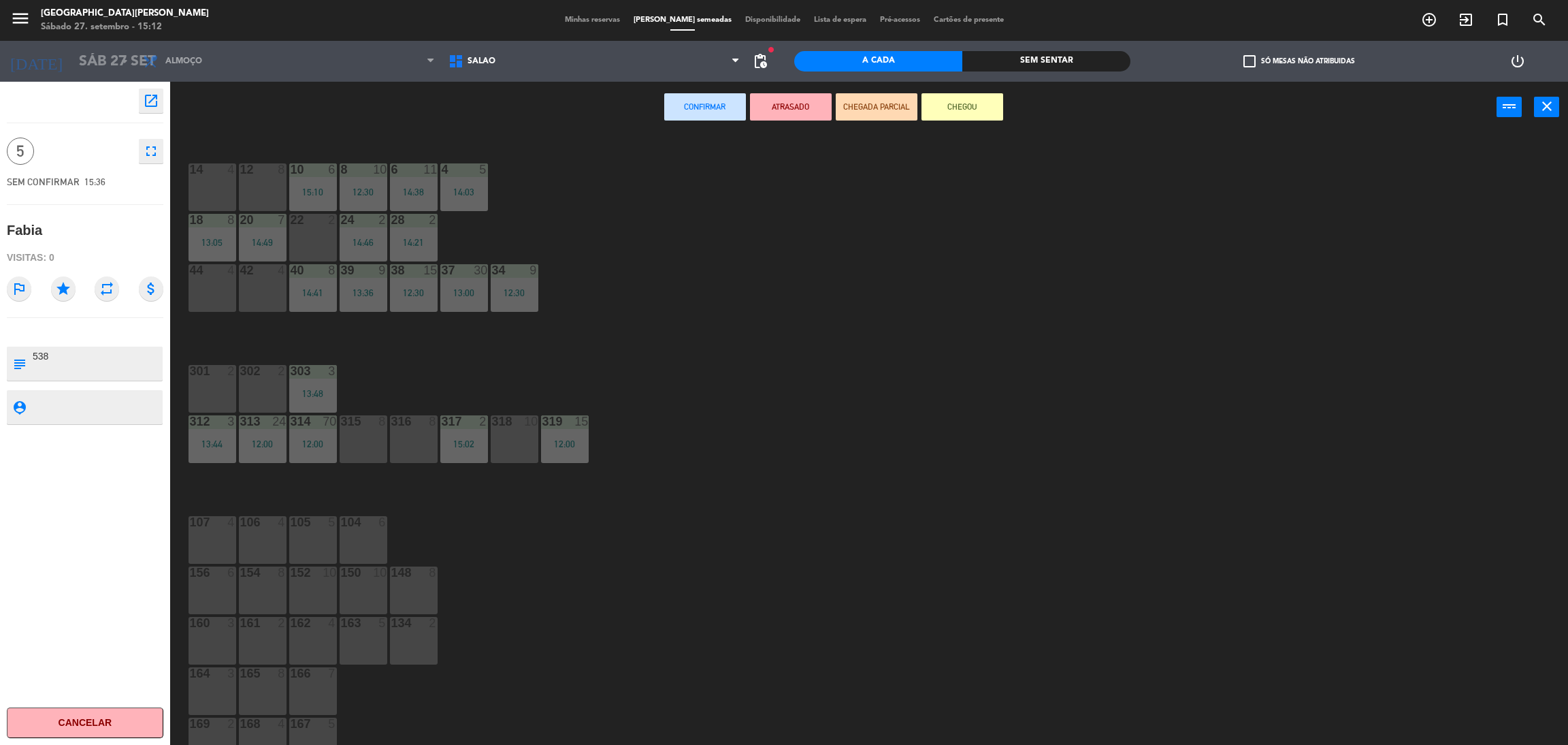
click at [255, 190] on div "12 8" at bounding box center [262, 188] width 48 height 48
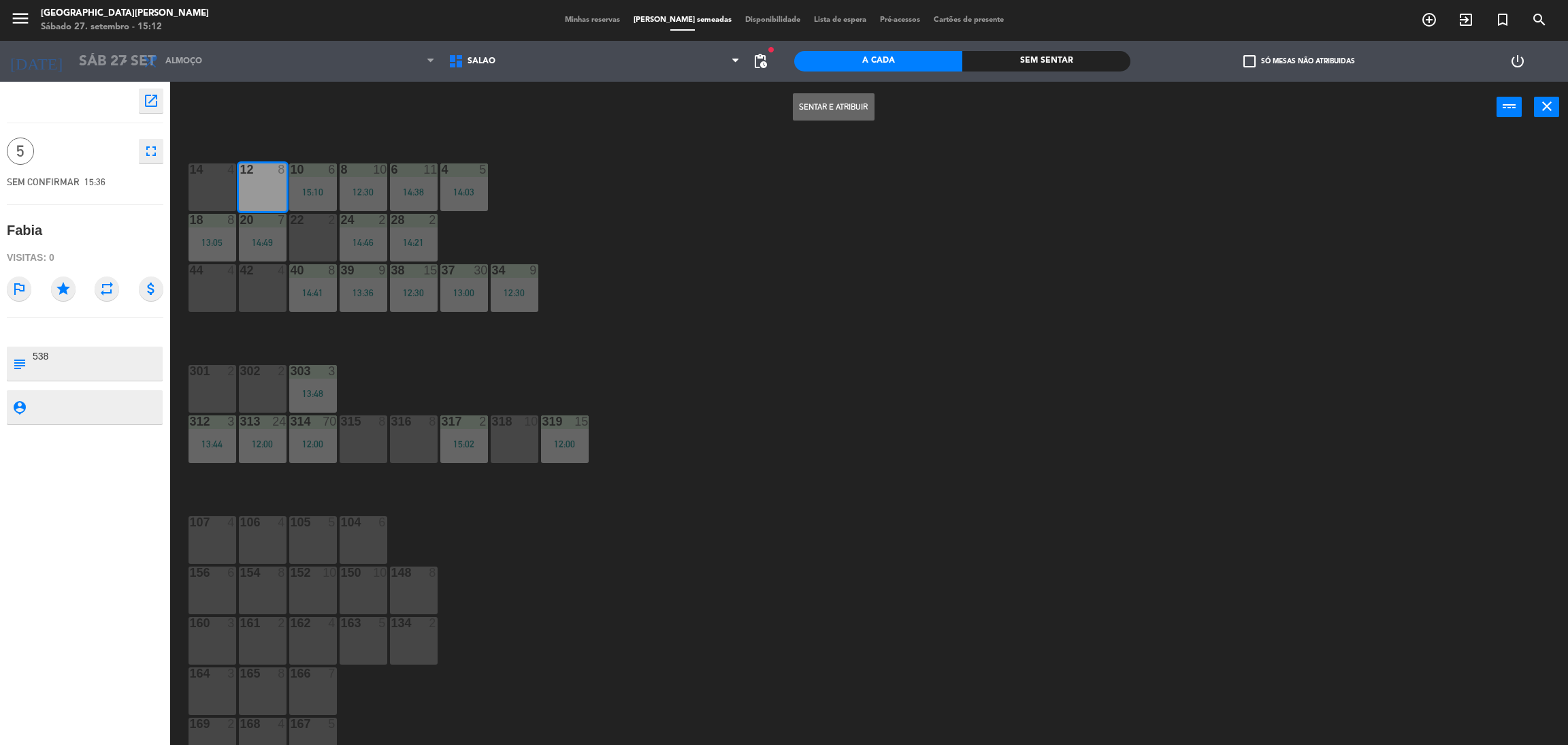
click at [803, 99] on button "Sentar e Atribuir" at bounding box center [834, 107] width 82 height 27
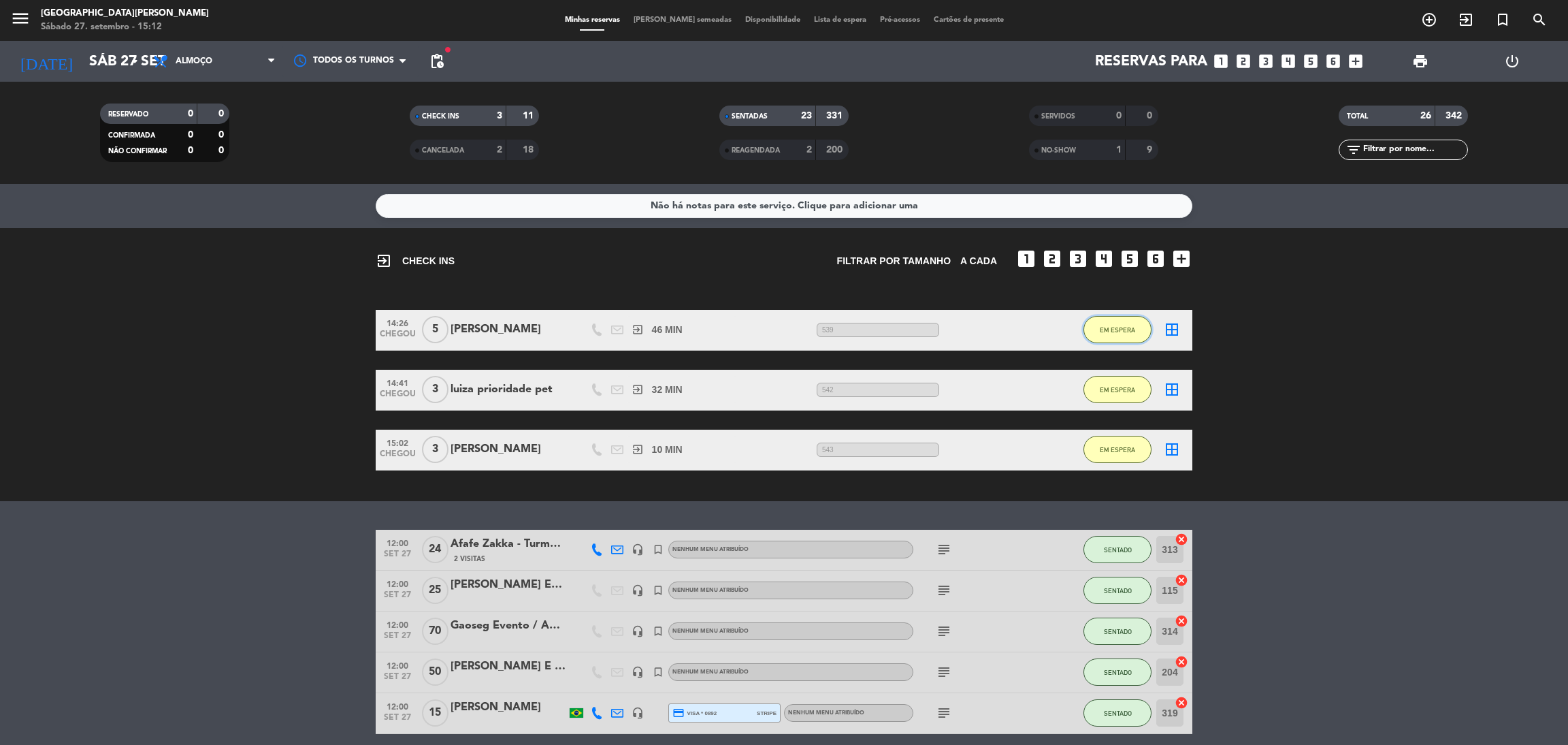
click at [1106, 331] on span "EM ESPERA" at bounding box center [1117, 329] width 35 height 8
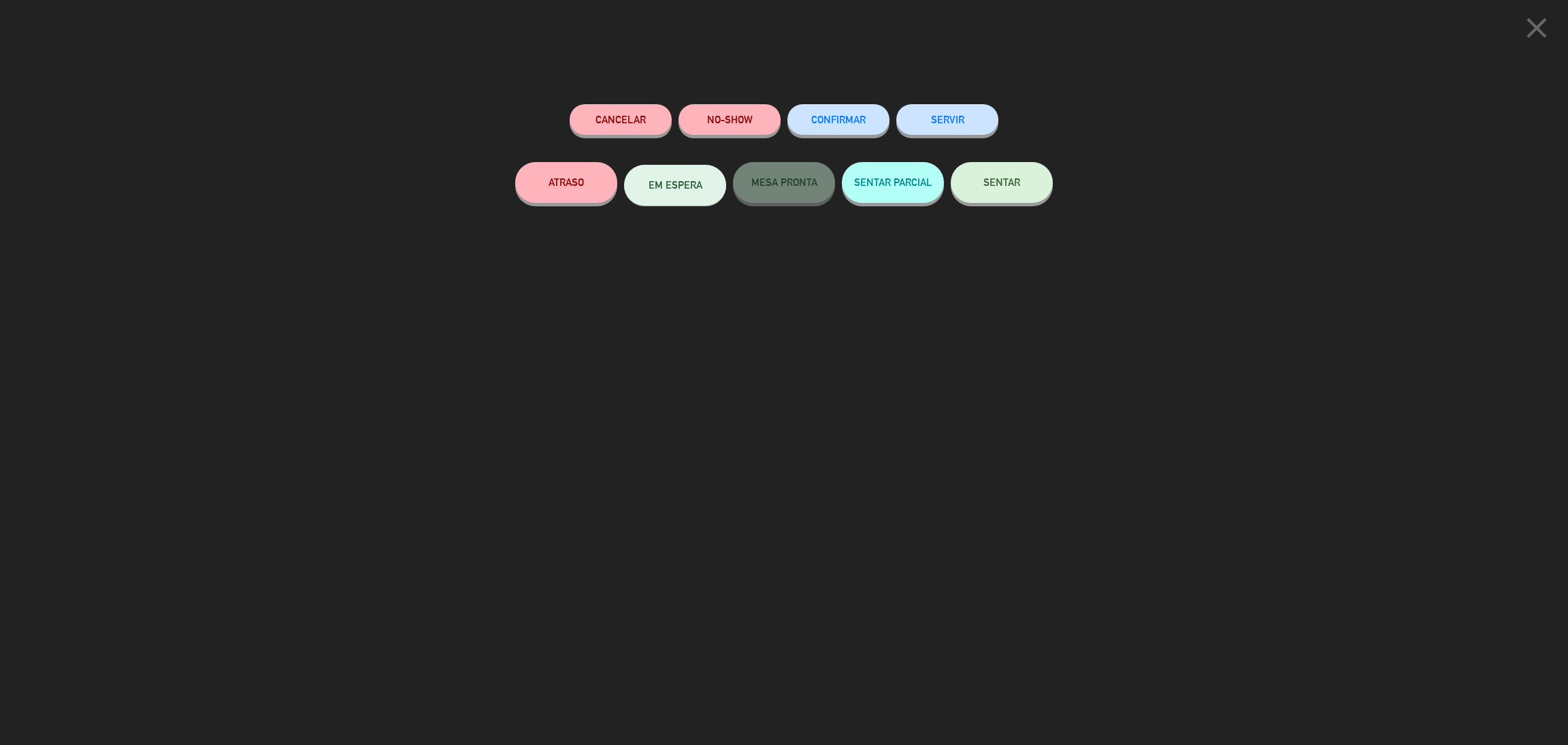
click at [997, 191] on button "SENTAR" at bounding box center [1002, 182] width 102 height 41
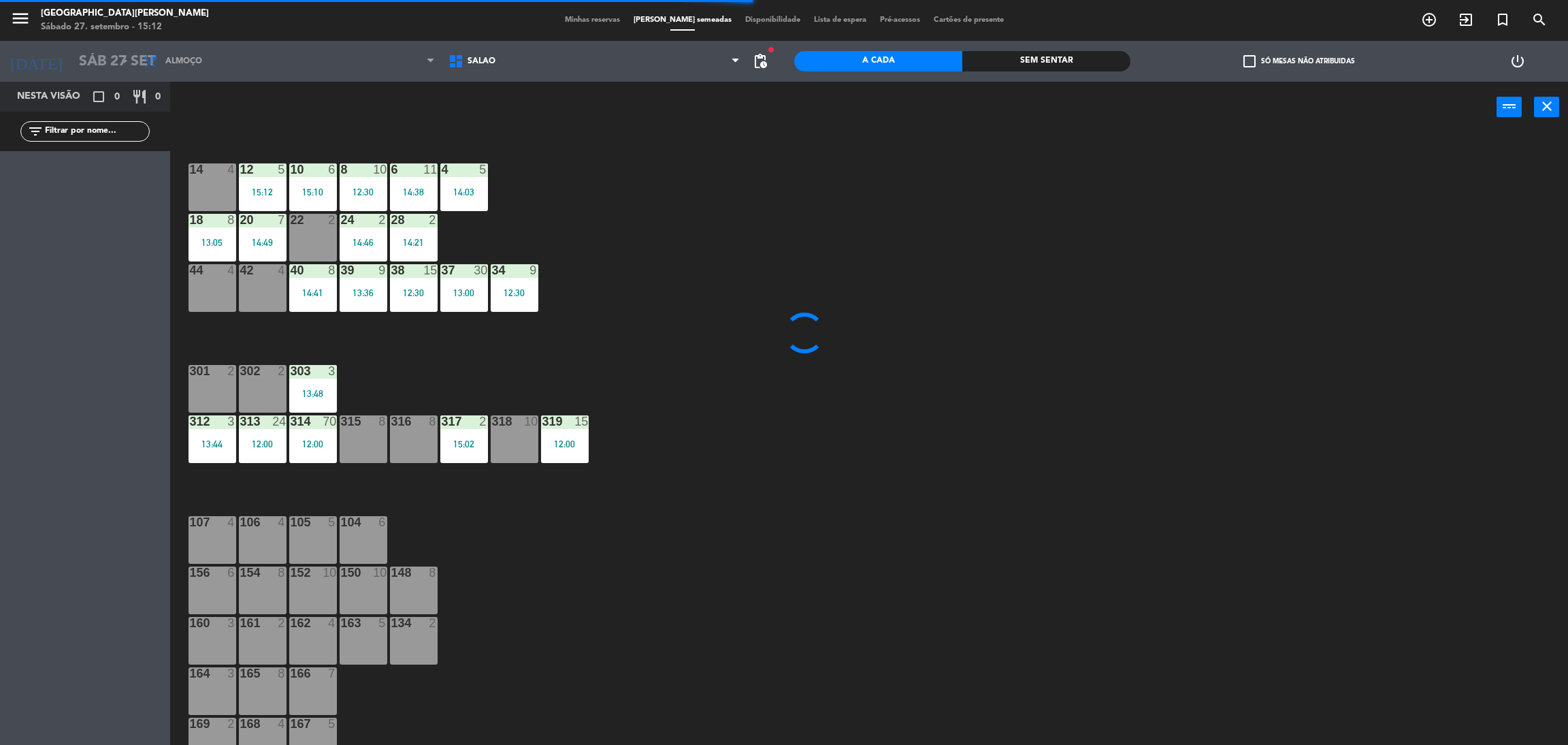
click at [203, 169] on div at bounding box center [212, 170] width 23 height 12
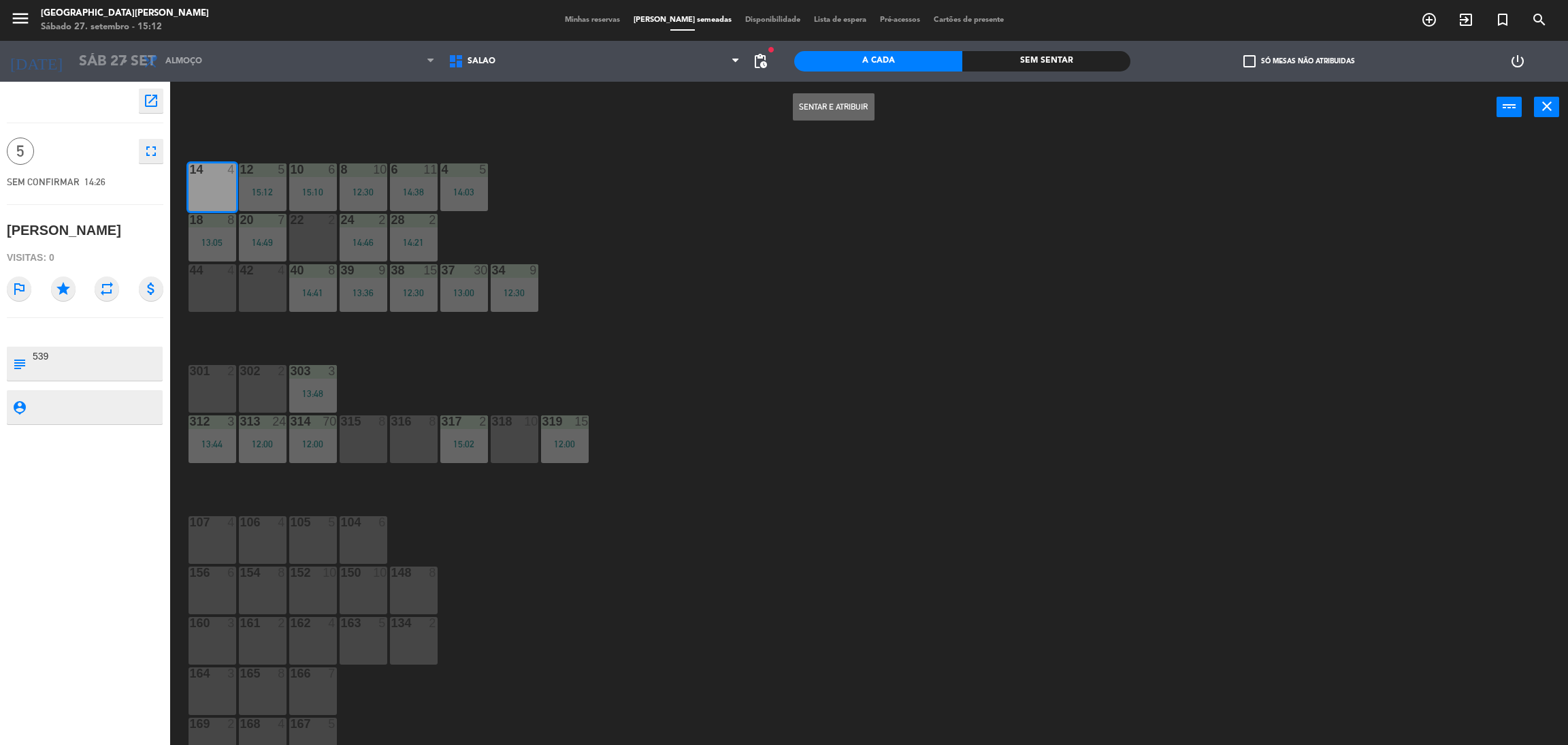
click at [810, 116] on button "Sentar e Atribuir" at bounding box center [834, 107] width 82 height 27
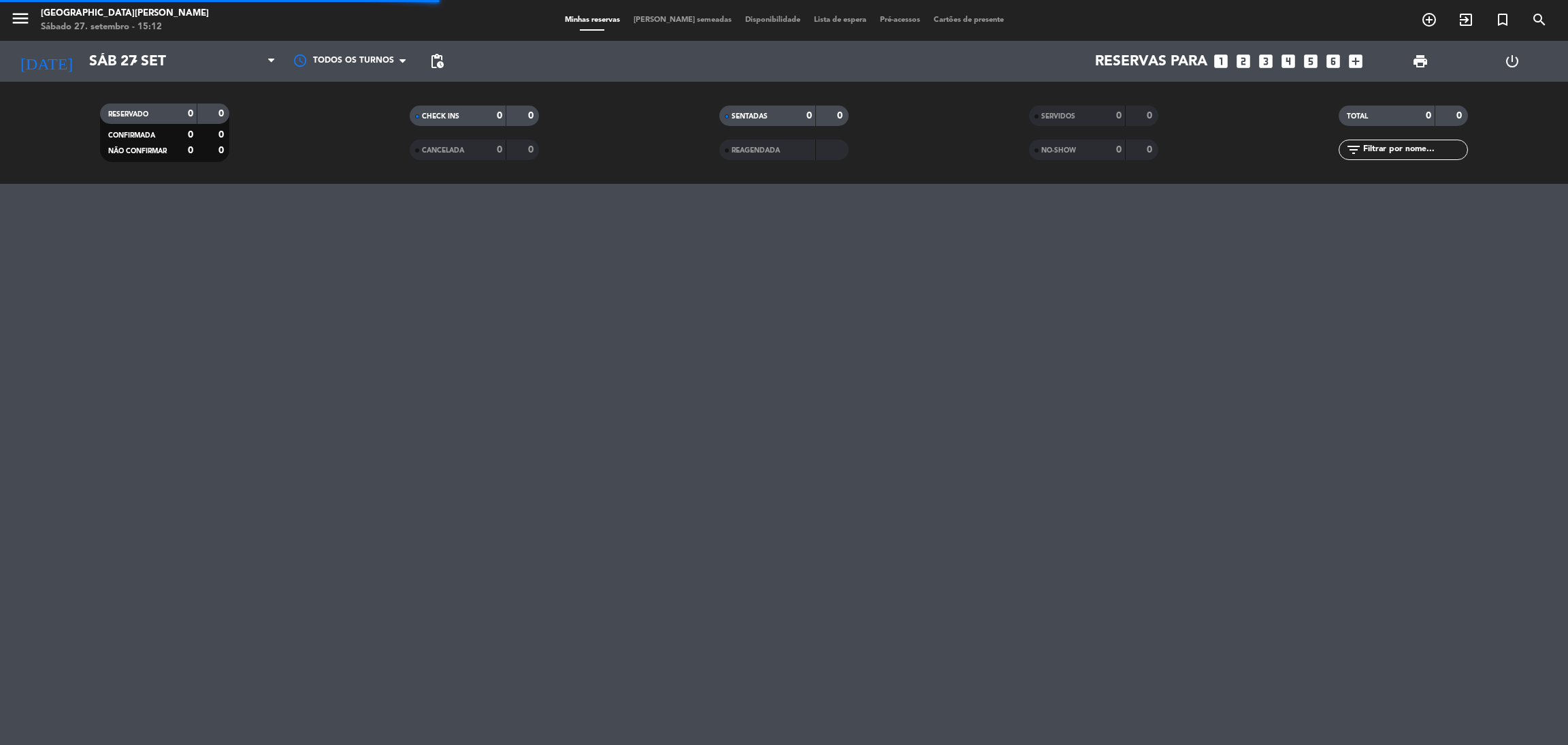
click at [810, 116] on strong "0" at bounding box center [809, 115] width 5 height 10
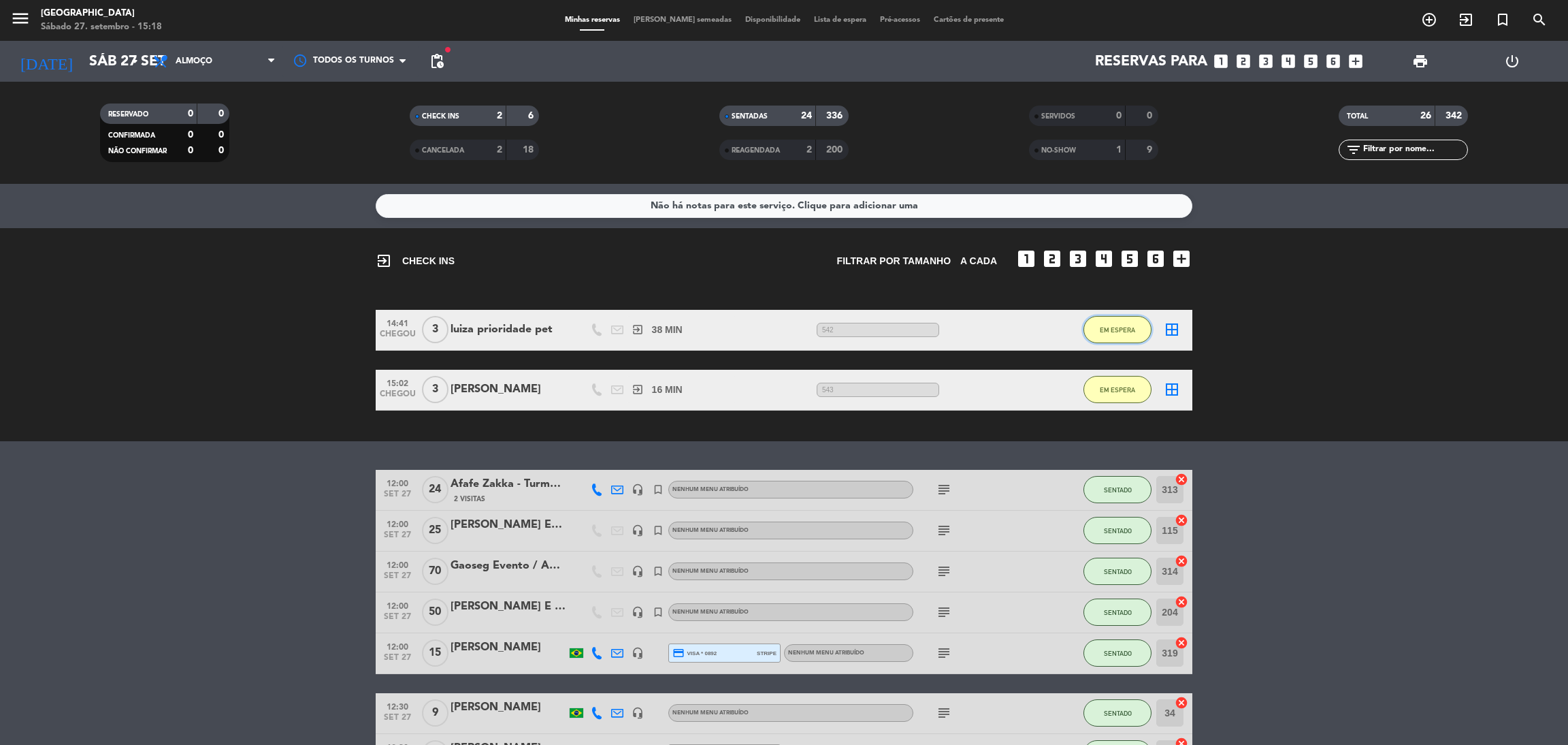
click at [1101, 331] on span "EM ESPERA" at bounding box center [1117, 329] width 35 height 8
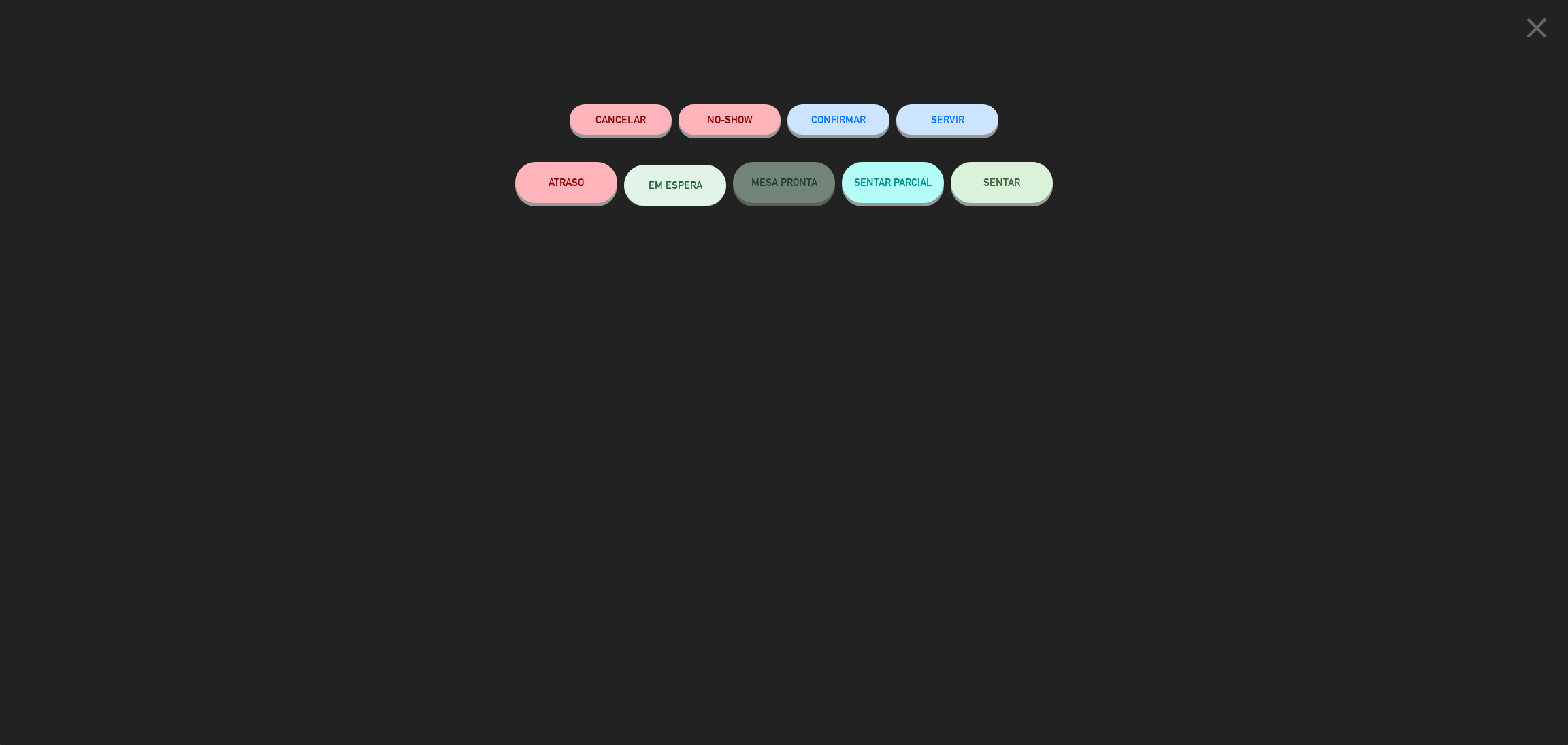
click at [1008, 178] on span "SENTAR" at bounding box center [1002, 181] width 37 height 11
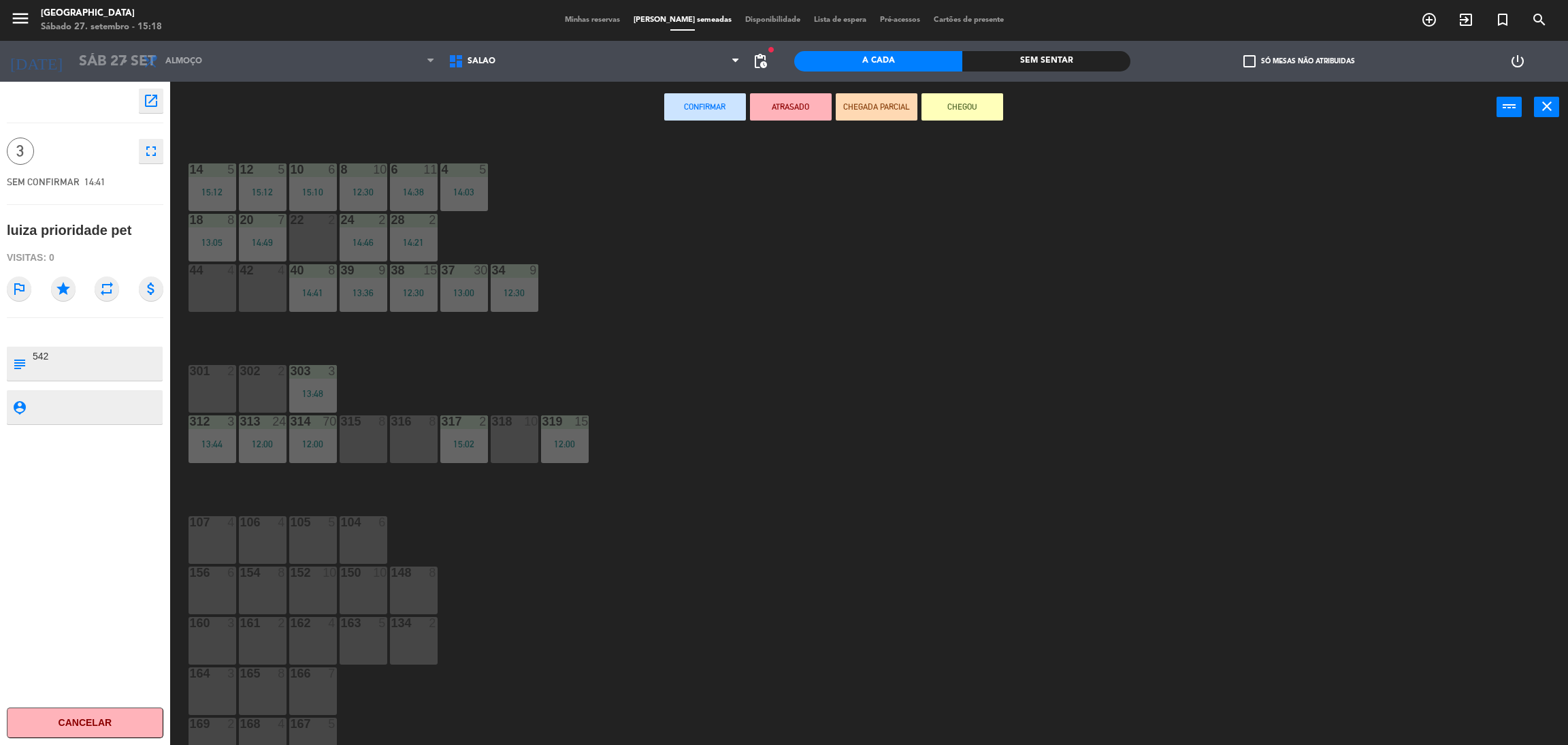
click at [303, 241] on div "22 2" at bounding box center [313, 238] width 48 height 48
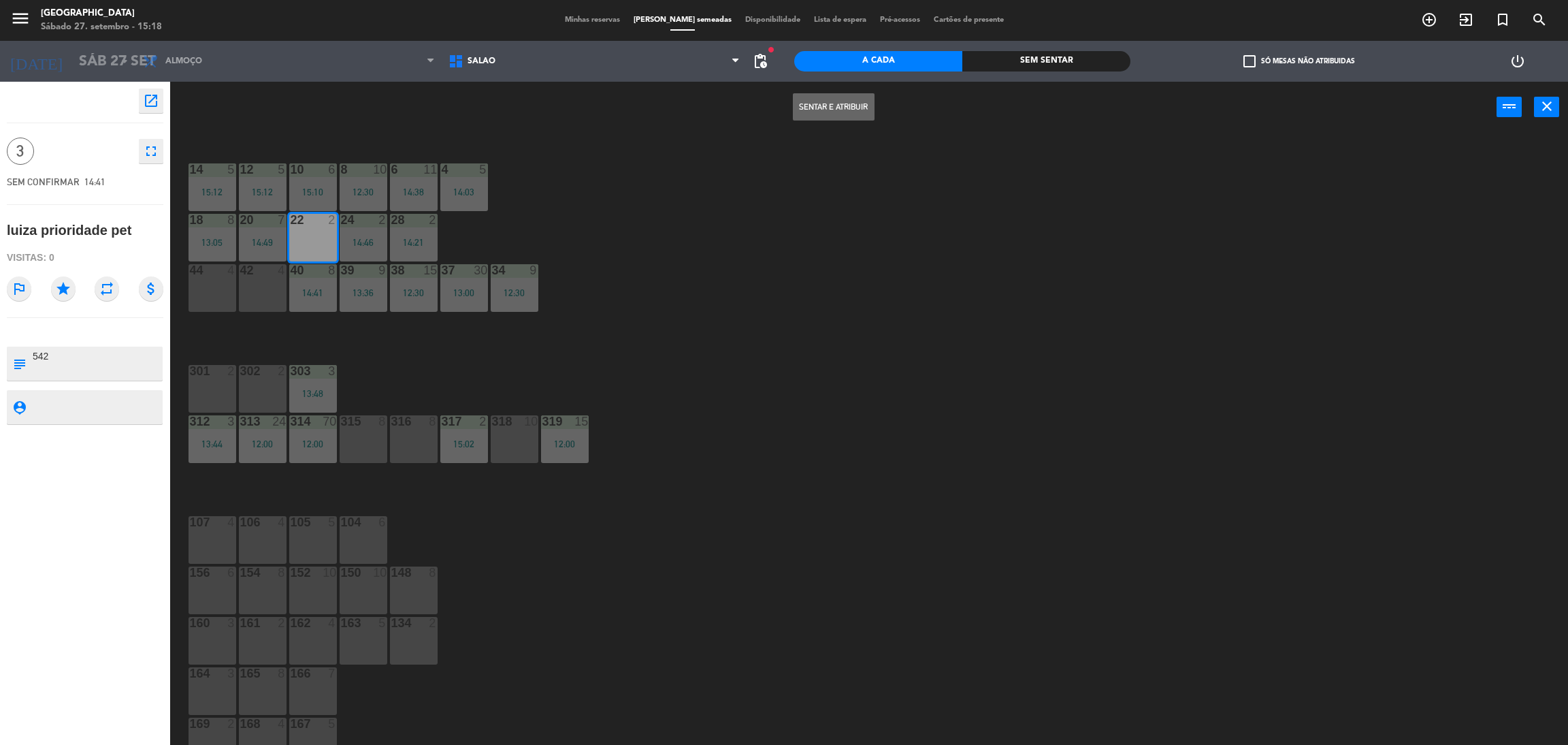
click at [819, 107] on button "Sentar e Atribuir" at bounding box center [834, 107] width 82 height 27
